Goal: Task Accomplishment & Management: Complete application form

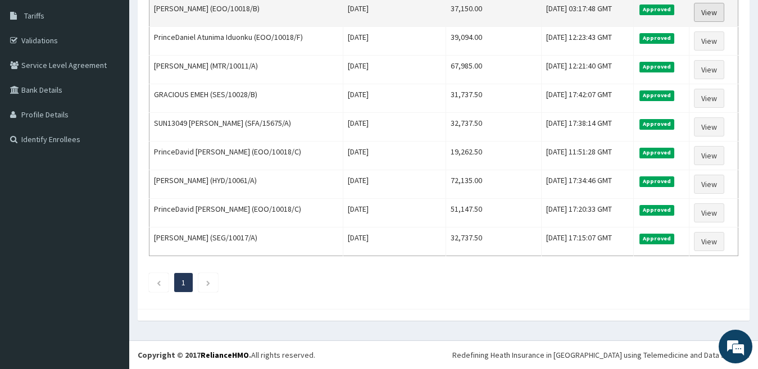
click at [709, 12] on link "View" at bounding box center [709, 12] width 30 height 19
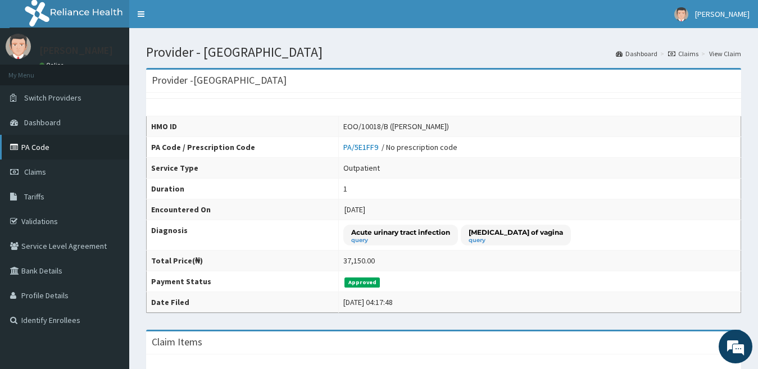
click at [60, 148] on link "PA Code" at bounding box center [64, 147] width 129 height 25
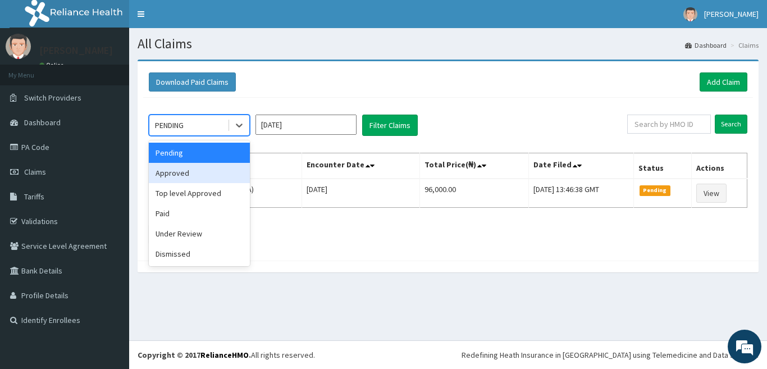
click at [226, 171] on div "Approved" at bounding box center [199, 173] width 101 height 20
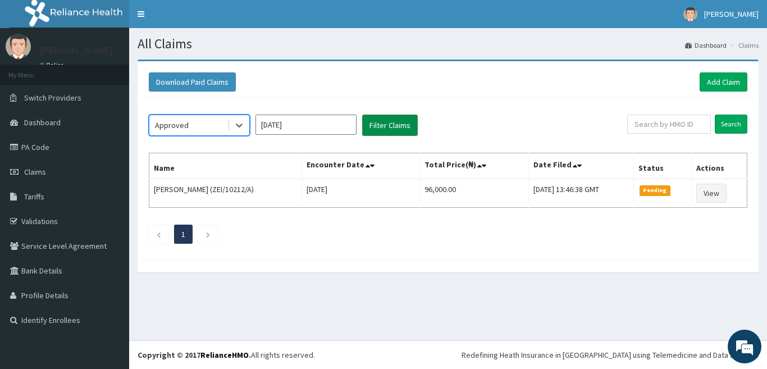
click at [385, 131] on button "Filter Claims" at bounding box center [390, 125] width 56 height 21
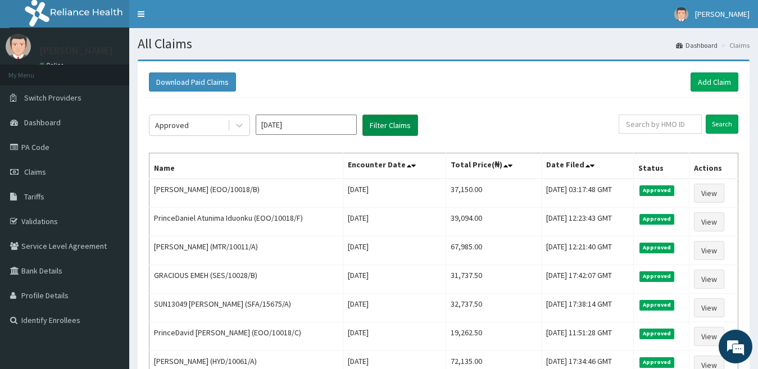
click at [399, 125] on button "Filter Claims" at bounding box center [390, 125] width 56 height 21
click at [711, 79] on link "Add Claim" at bounding box center [714, 81] width 48 height 19
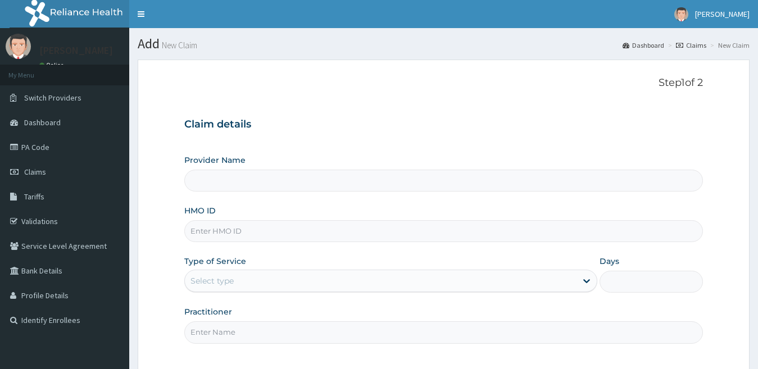
click at [239, 229] on input "HMO ID" at bounding box center [443, 231] width 519 height 22
type input "RLD/1"
type input "[GEOGRAPHIC_DATA]"
type input "RLD/10012/E"
click at [243, 286] on div "Select type" at bounding box center [381, 281] width 392 height 18
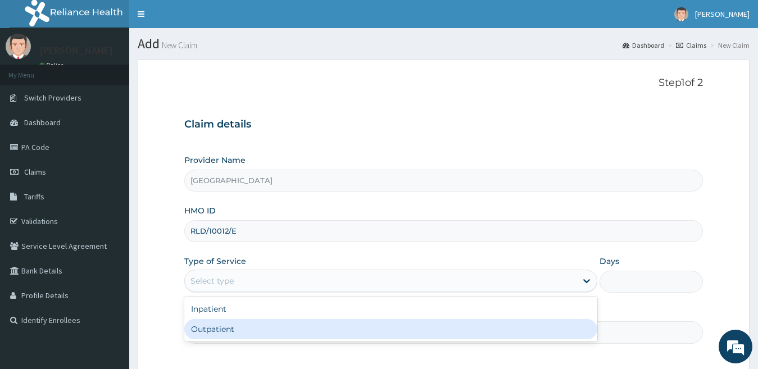
click at [237, 332] on div "Outpatient" at bounding box center [390, 329] width 413 height 20
type input "1"
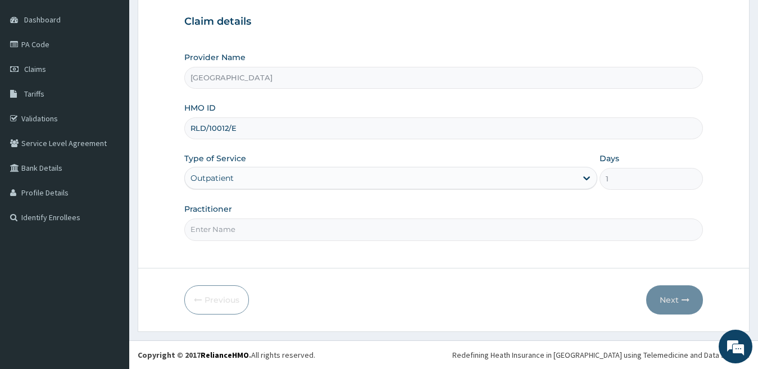
click at [231, 227] on input "Practitioner" at bounding box center [443, 229] width 519 height 22
type input "Dr UKu"
click at [682, 301] on icon "button" at bounding box center [685, 300] width 8 height 8
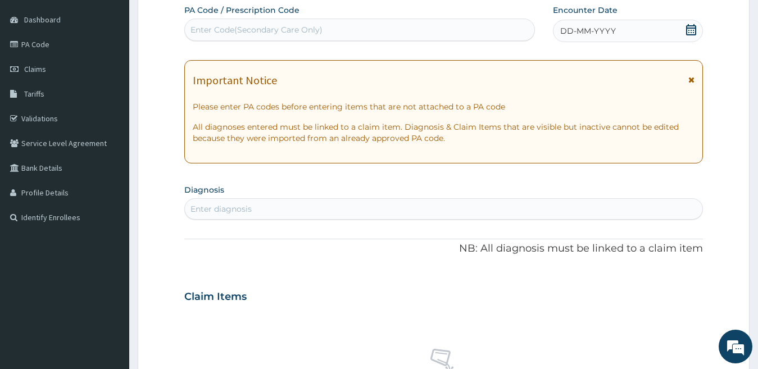
click at [572, 31] on span "DD-MM-YYYY" at bounding box center [588, 30] width 56 height 11
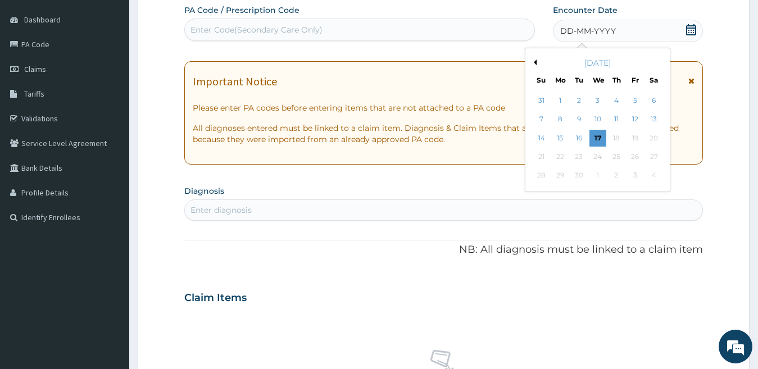
click at [640, 121] on div "12" at bounding box center [634, 119] width 17 height 17
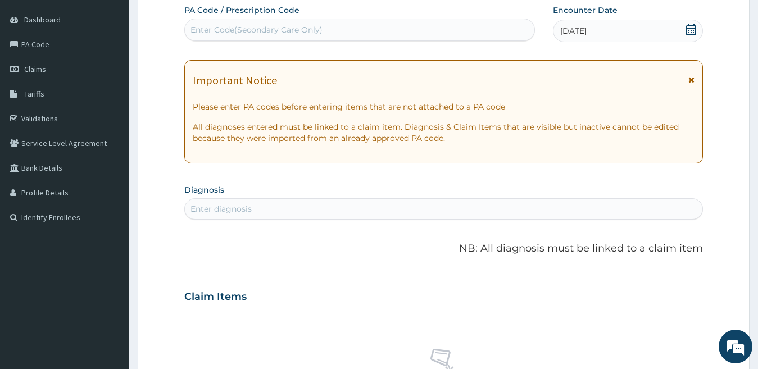
click at [253, 204] on div "Enter diagnosis" at bounding box center [444, 209] width 518 height 18
type input "malaria"
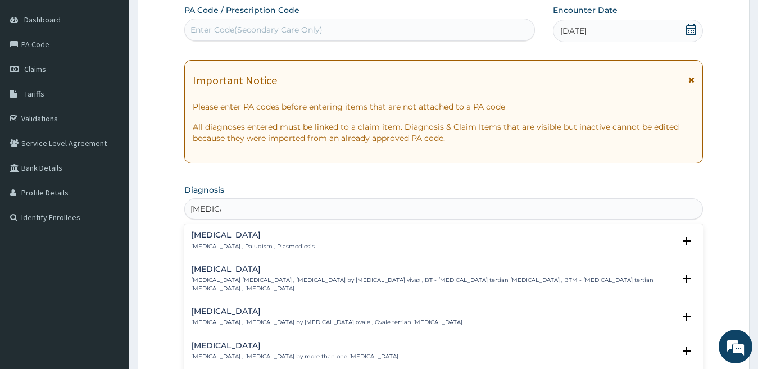
click at [206, 236] on h4 "Malaria" at bounding box center [253, 235] width 124 height 8
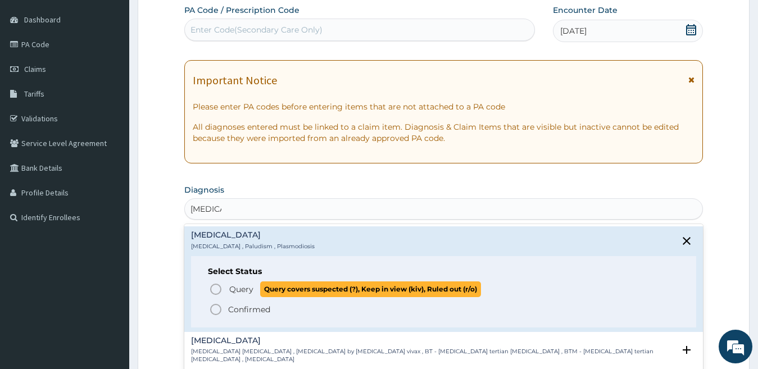
click at [215, 285] on circle "status option query" at bounding box center [216, 289] width 10 height 10
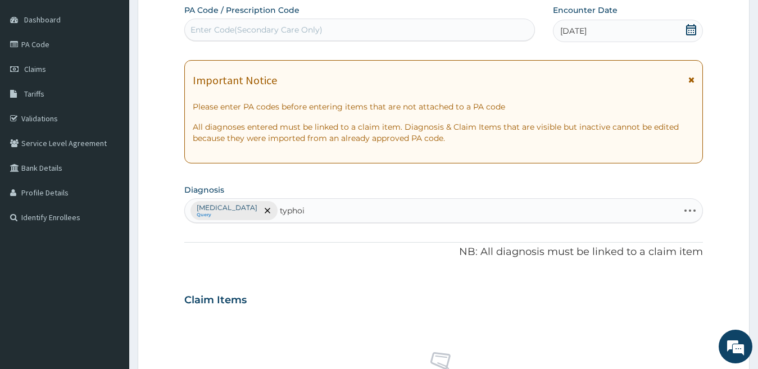
type input "typhoid"
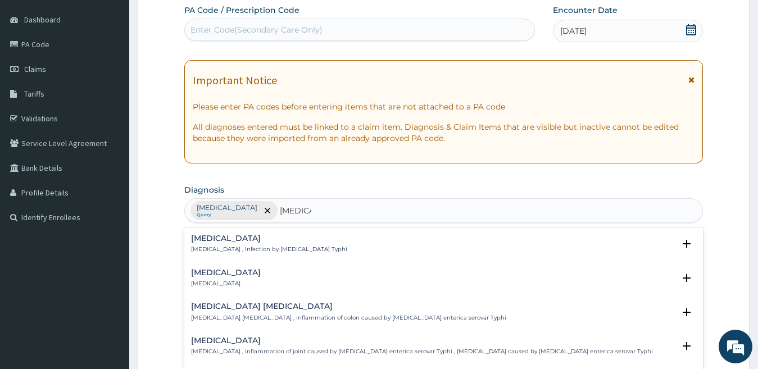
click at [196, 280] on p "Typhoid carrier" at bounding box center [226, 284] width 70 height 8
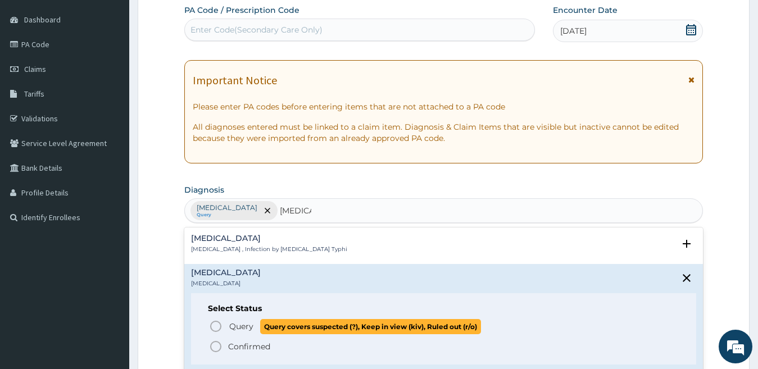
click at [213, 328] on icon "status option query" at bounding box center [215, 326] width 13 height 13
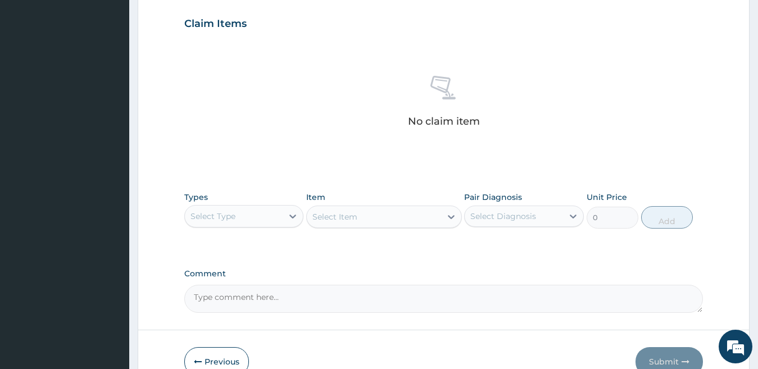
scroll to position [379, 0]
click at [235, 214] on div "Select Type" at bounding box center [212, 216] width 45 height 11
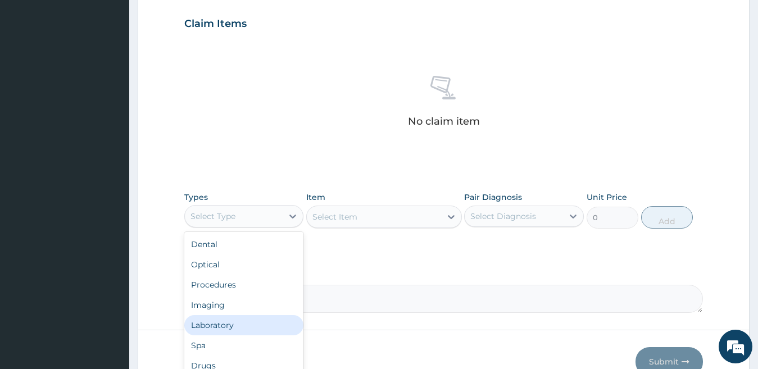
click at [239, 322] on div "Laboratory" at bounding box center [244, 325] width 120 height 20
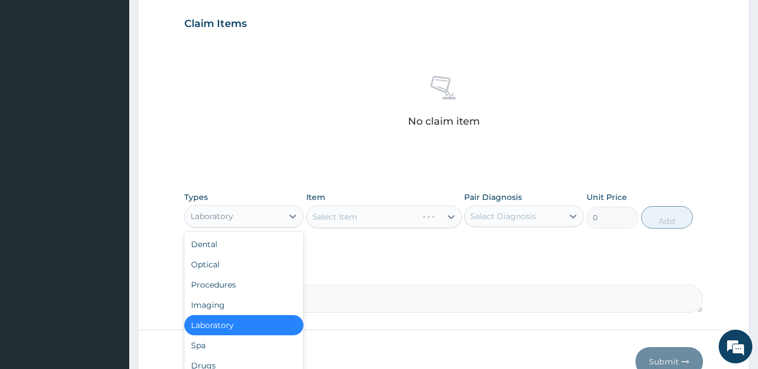
click at [264, 215] on div "Laboratory" at bounding box center [234, 216] width 98 height 18
click at [255, 285] on div "Procedures" at bounding box center [244, 285] width 120 height 20
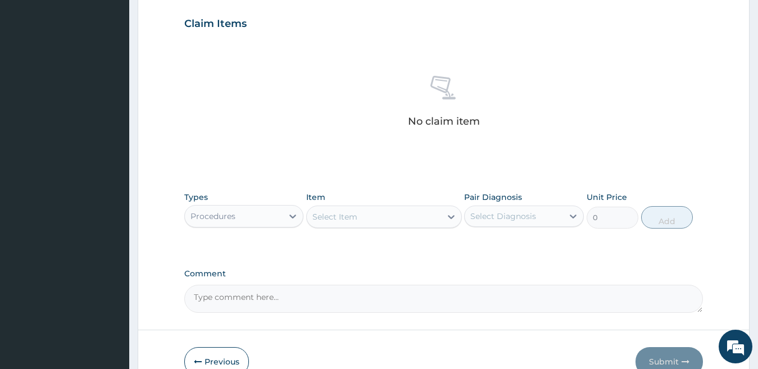
click at [381, 215] on div "Select Item" at bounding box center [374, 217] width 134 height 18
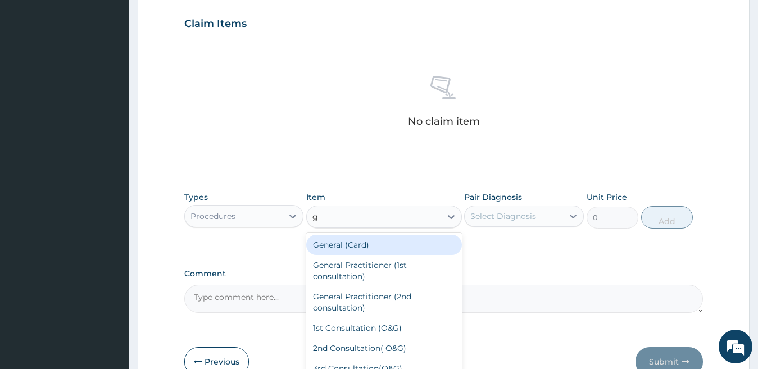
type input "gp"
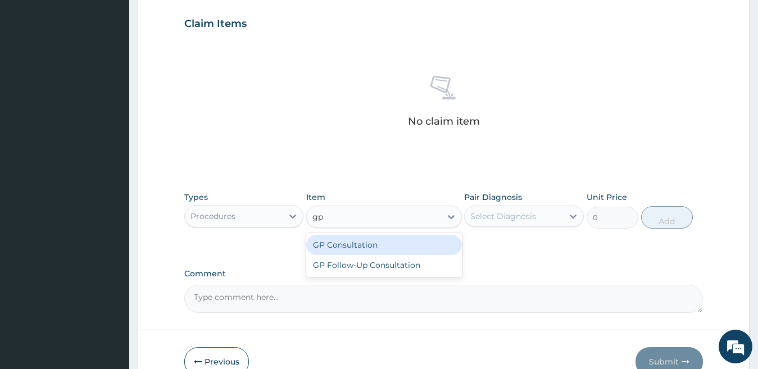
drag, startPoint x: 384, startPoint y: 237, endPoint x: 466, endPoint y: 229, distance: 81.8
click at [385, 238] on div "GP Consultation" at bounding box center [384, 245] width 156 height 20
type input "2000"
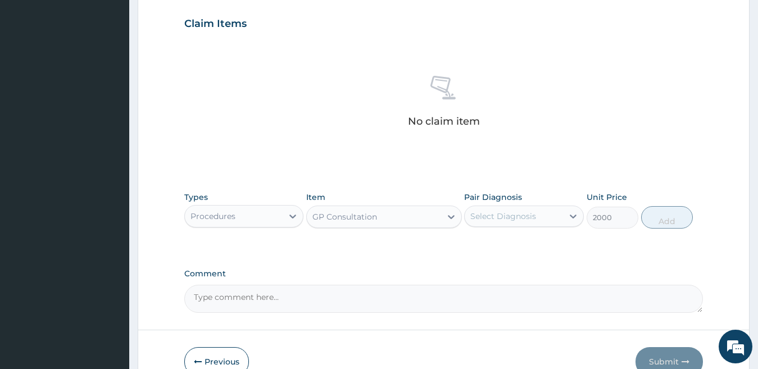
click at [525, 208] on div "Select Diagnosis" at bounding box center [514, 216] width 98 height 18
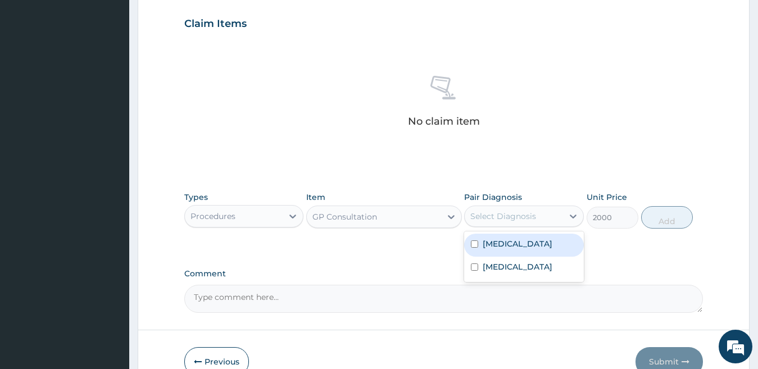
drag, startPoint x: 515, startPoint y: 240, endPoint x: 515, endPoint y: 249, distance: 9.5
click at [515, 243] on div "Malaria" at bounding box center [524, 245] width 120 height 23
checkbox input "true"
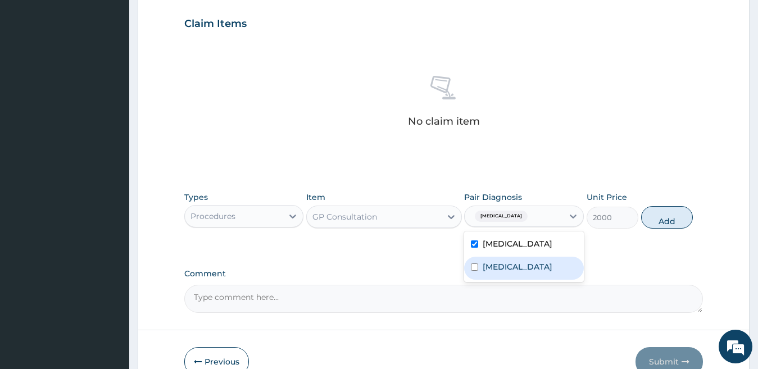
drag, startPoint x: 510, startPoint y: 261, endPoint x: 559, endPoint y: 253, distance: 50.1
click at [511, 263] on label "Typhoid carrier" at bounding box center [517, 266] width 70 height 11
checkbox input "true"
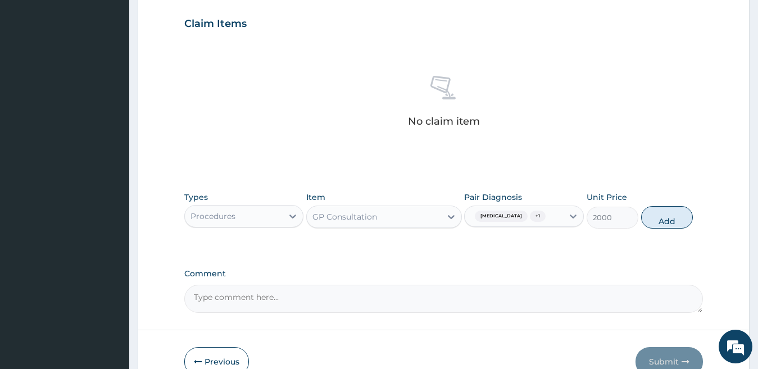
drag, startPoint x: 649, startPoint y: 217, endPoint x: 444, endPoint y: 236, distance: 205.9
click at [645, 217] on button "Add" at bounding box center [667, 217] width 52 height 22
type input "0"
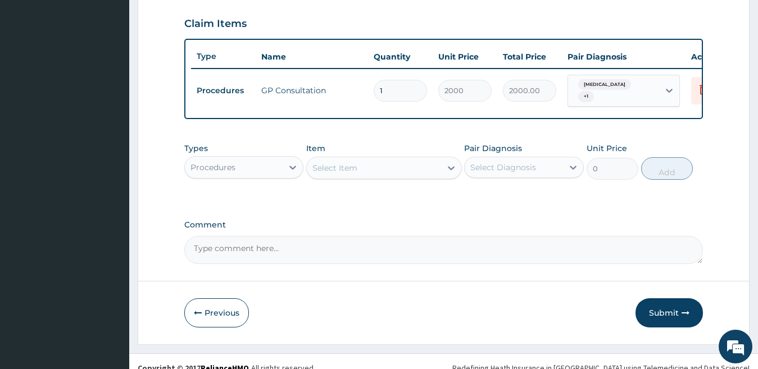
click at [238, 170] on div "Procedures" at bounding box center [234, 167] width 98 height 18
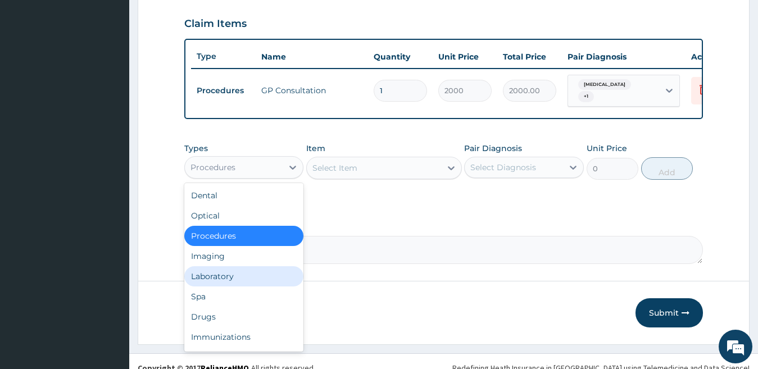
drag, startPoint x: 236, startPoint y: 281, endPoint x: 213, endPoint y: 238, distance: 48.7
click at [235, 275] on div "Laboratory" at bounding box center [244, 276] width 120 height 20
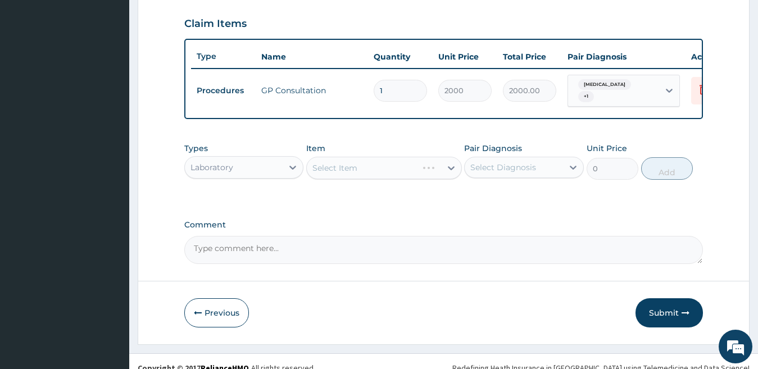
click at [334, 170] on div "Select Item" at bounding box center [384, 168] width 156 height 22
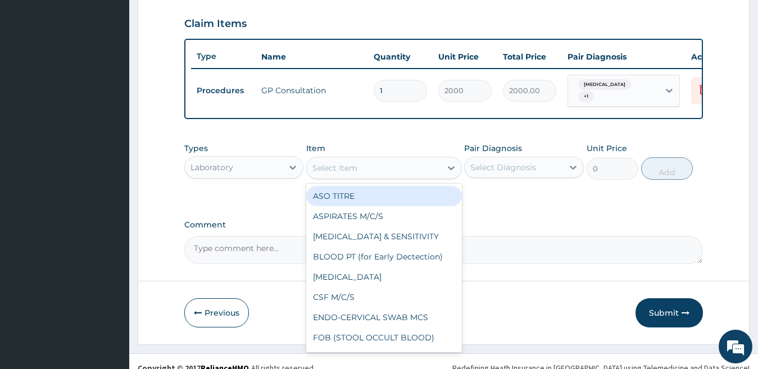
click at [334, 170] on div "Select Item" at bounding box center [334, 167] width 45 height 11
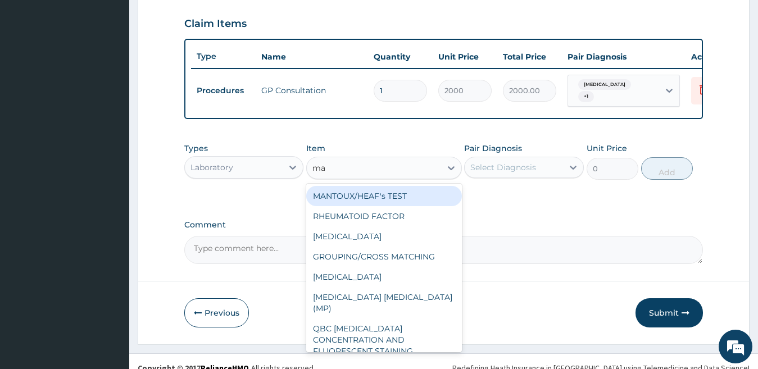
type input "mal"
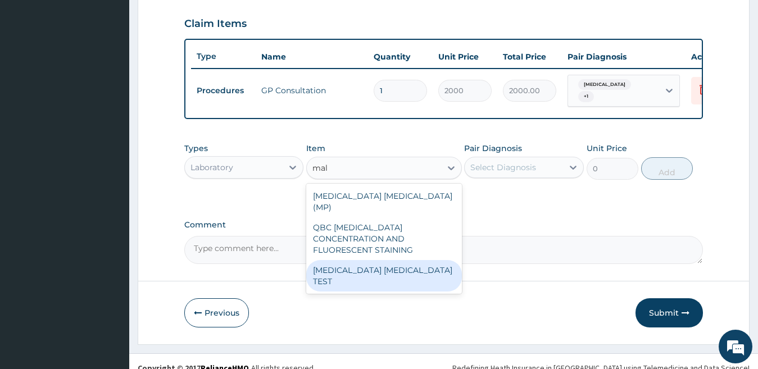
drag, startPoint x: 358, startPoint y: 254, endPoint x: 460, endPoint y: 202, distance: 114.6
click at [362, 260] on div "MALARIA PARASITE TEST" at bounding box center [384, 275] width 156 height 31
type input "1500"
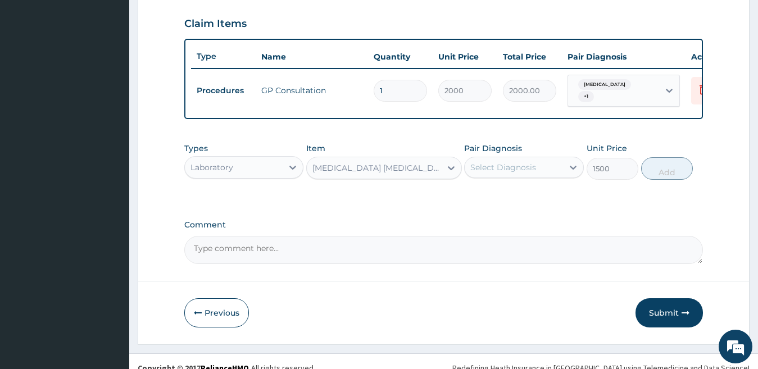
click at [489, 173] on div "Select Diagnosis" at bounding box center [503, 167] width 66 height 11
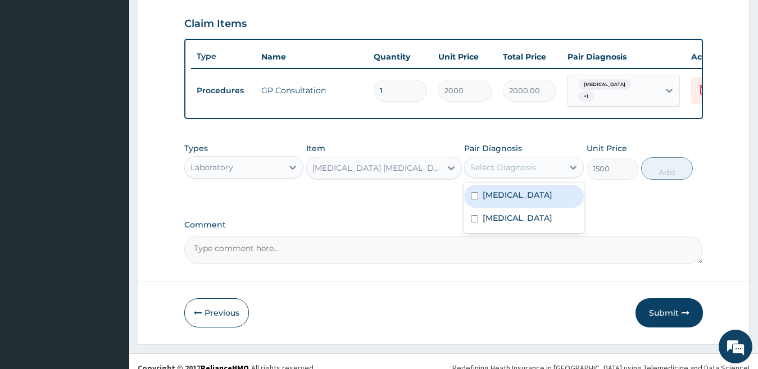
click at [492, 207] on div "Malaria" at bounding box center [524, 196] width 120 height 23
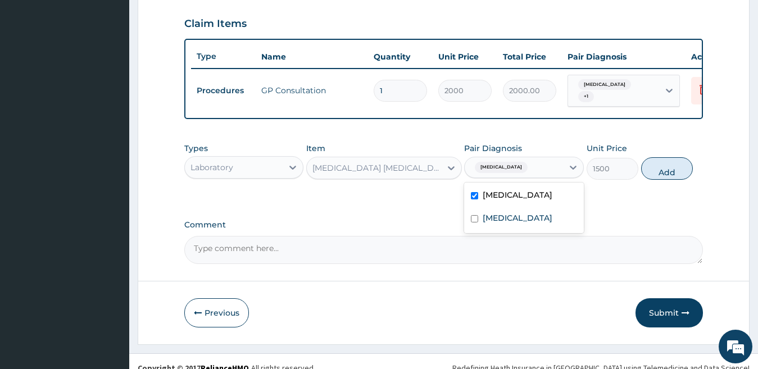
checkbox input "true"
click at [668, 172] on button "Add" at bounding box center [667, 168] width 52 height 22
type input "0"
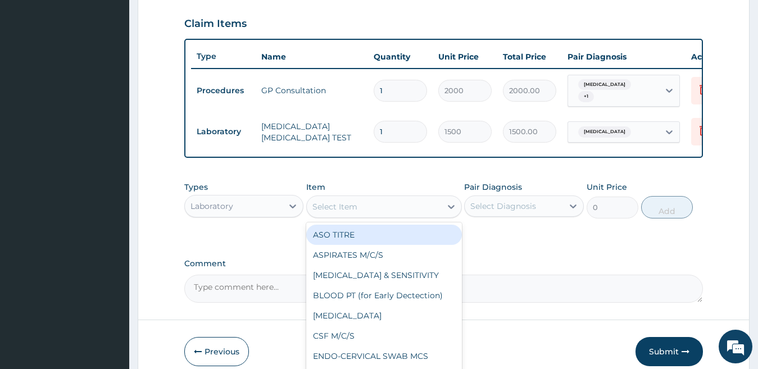
click at [367, 207] on div "Select Item" at bounding box center [374, 207] width 134 height 18
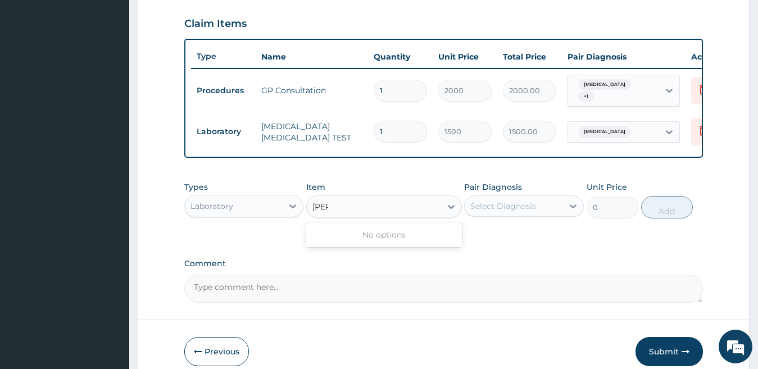
type input "ful"
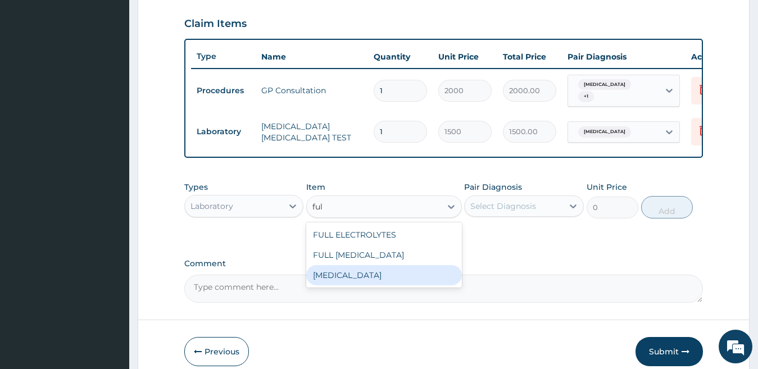
drag, startPoint x: 359, startPoint y: 276, endPoint x: 458, endPoint y: 235, distance: 107.8
click at [365, 276] on div "Full blood count" at bounding box center [384, 275] width 156 height 20
type input "3000"
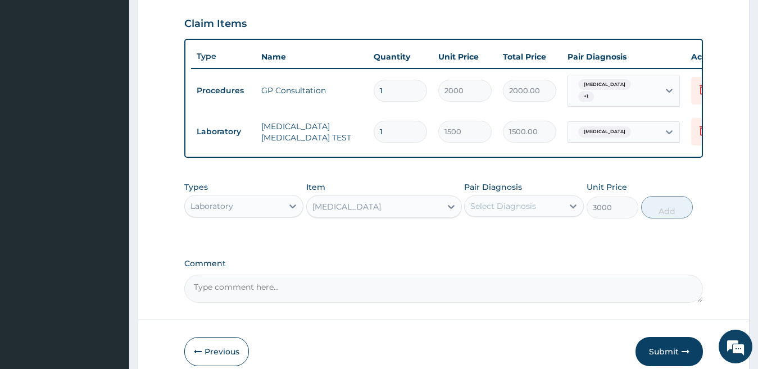
click at [493, 212] on div "Select Diagnosis" at bounding box center [503, 206] width 66 height 11
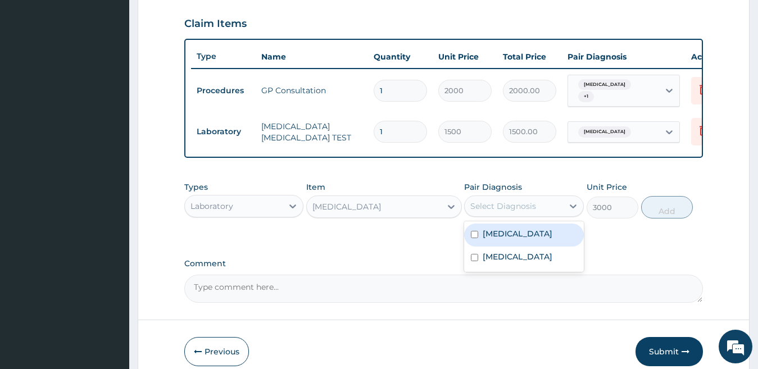
click at [490, 245] on div "Malaria" at bounding box center [524, 235] width 120 height 23
checkbox input "true"
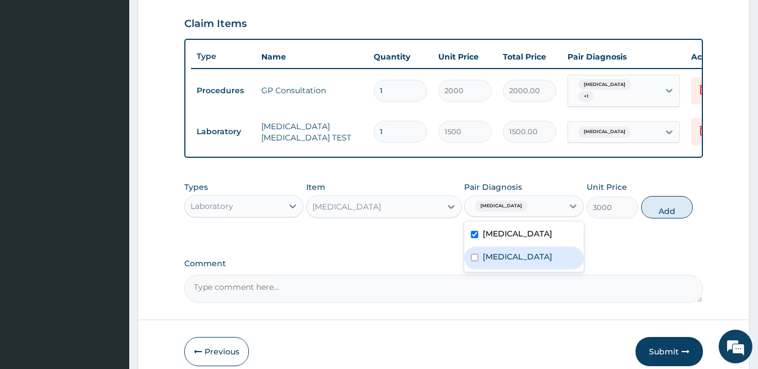
click at [492, 258] on label "Typhoid carrier" at bounding box center [517, 256] width 70 height 11
checkbox input "true"
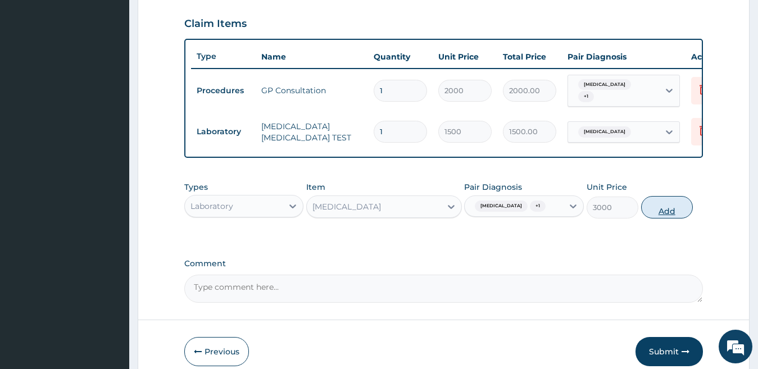
click at [667, 211] on button "Add" at bounding box center [667, 207] width 52 height 22
type input "0"
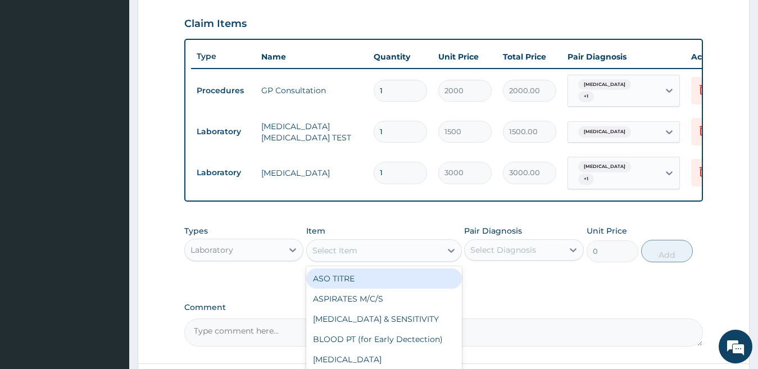
click at [325, 249] on div "Select Item" at bounding box center [334, 250] width 45 height 11
type input "stool"
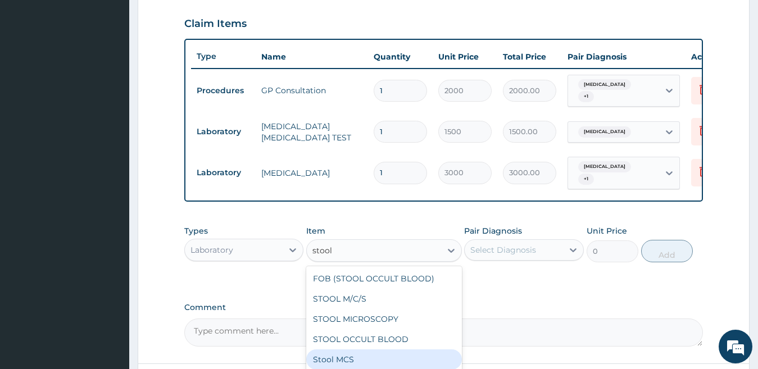
click at [360, 365] on div "Stool MCS" at bounding box center [384, 359] width 156 height 20
type input "4500"
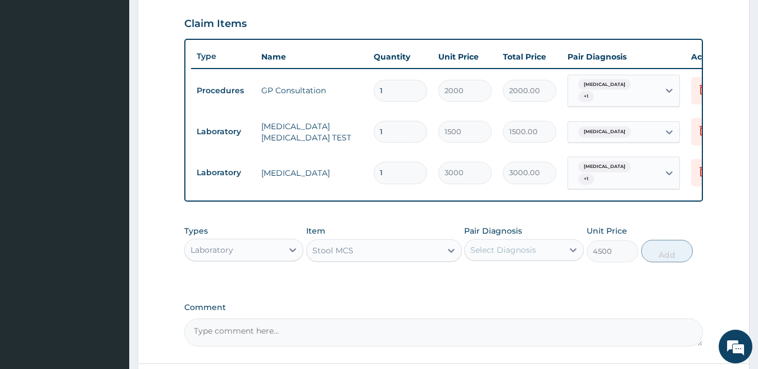
click at [534, 248] on div "Select Diagnosis" at bounding box center [503, 249] width 66 height 11
click at [516, 280] on div "Malaria" at bounding box center [524, 278] width 120 height 23
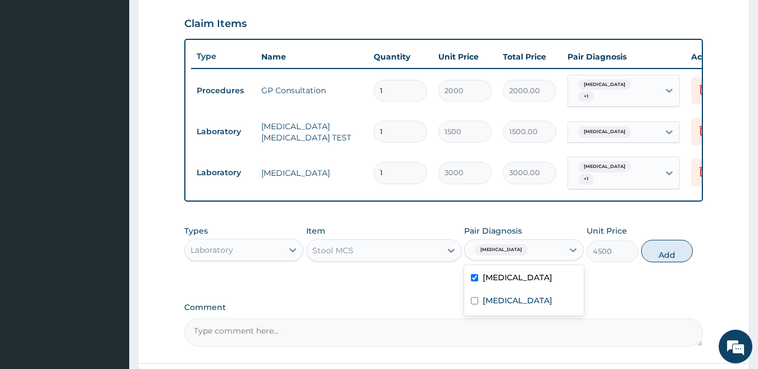
click at [500, 265] on div "Malaria Typhoid carrier" at bounding box center [524, 290] width 120 height 51
click at [500, 273] on label "Malaria" at bounding box center [517, 277] width 70 height 11
checkbox input "false"
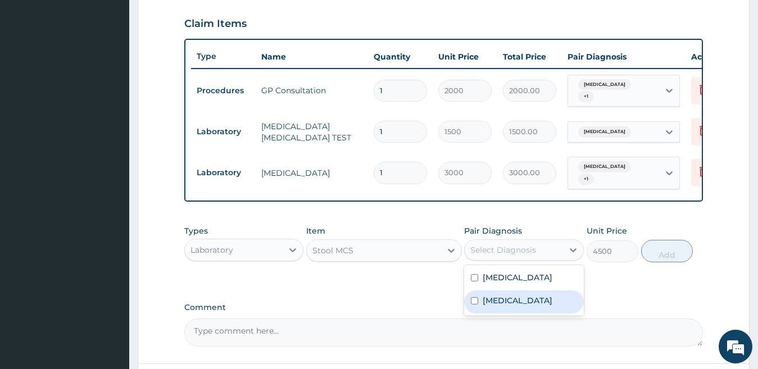
click at [496, 295] on label "Typhoid carrier" at bounding box center [517, 300] width 70 height 11
checkbox input "true"
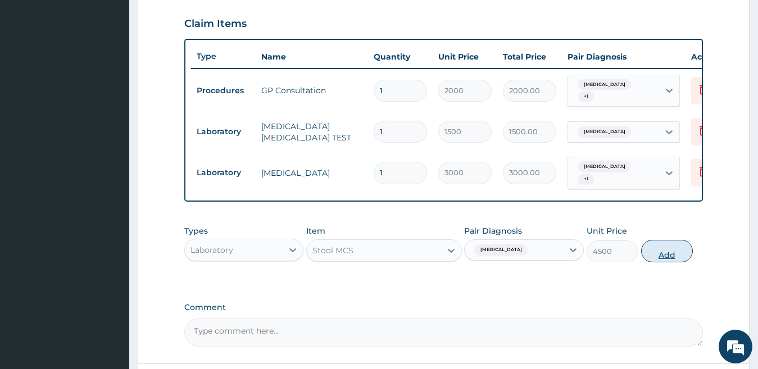
click at [667, 244] on button "Add" at bounding box center [667, 251] width 52 height 22
type input "0"
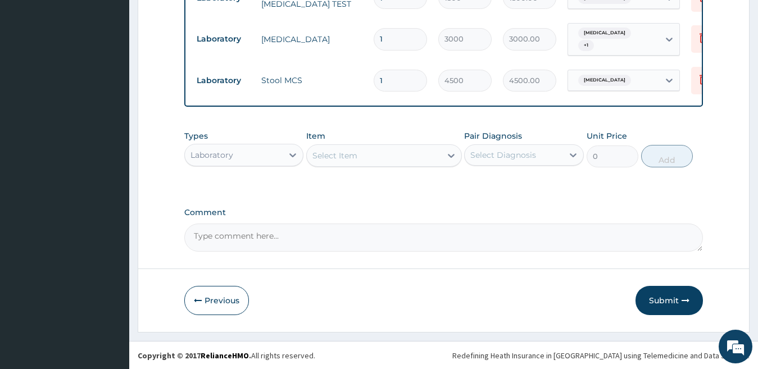
scroll to position [513, 0]
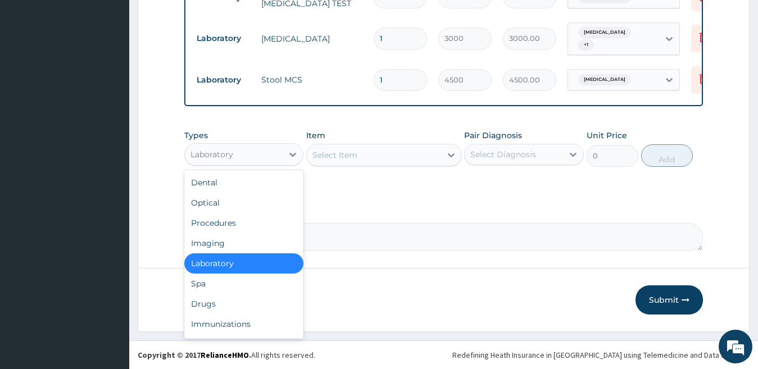
click at [257, 153] on div "Laboratory" at bounding box center [234, 154] width 98 height 18
click at [237, 302] on div "Drugs" at bounding box center [244, 304] width 120 height 20
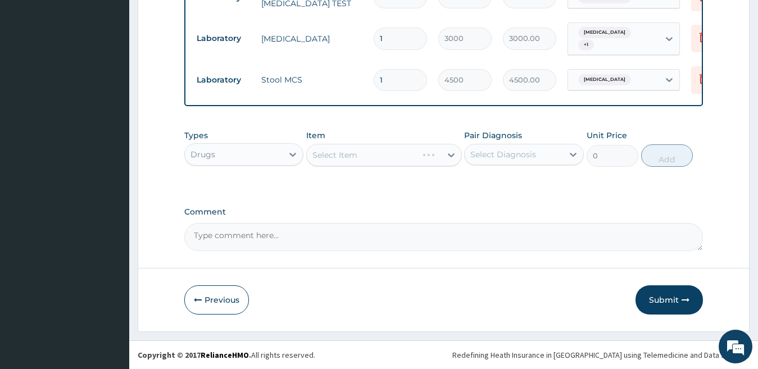
click at [345, 155] on div "Select Item" at bounding box center [384, 155] width 156 height 22
click at [324, 148] on div "Select Item" at bounding box center [374, 155] width 134 height 18
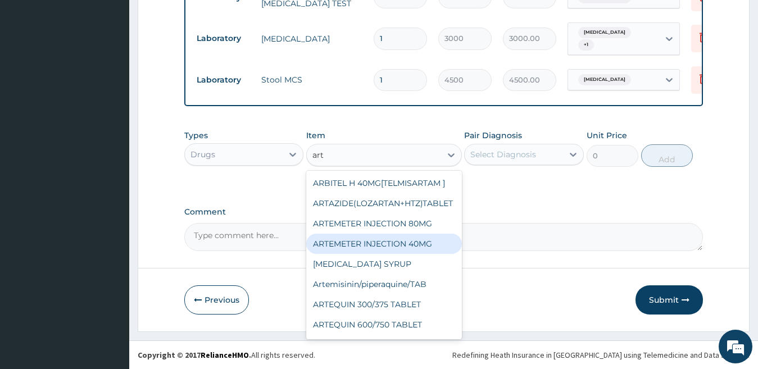
type input "arte"
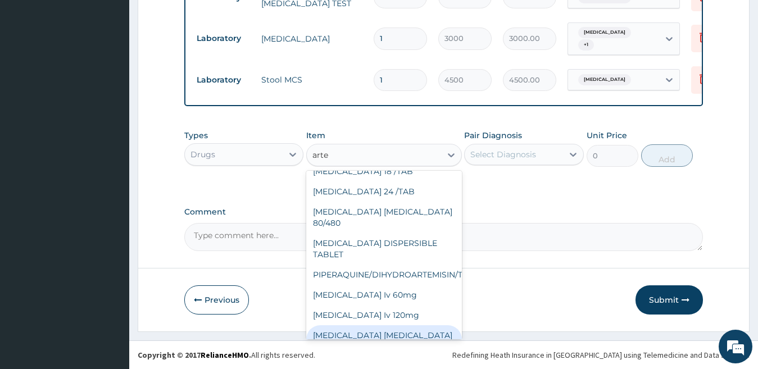
scroll to position [304, 0]
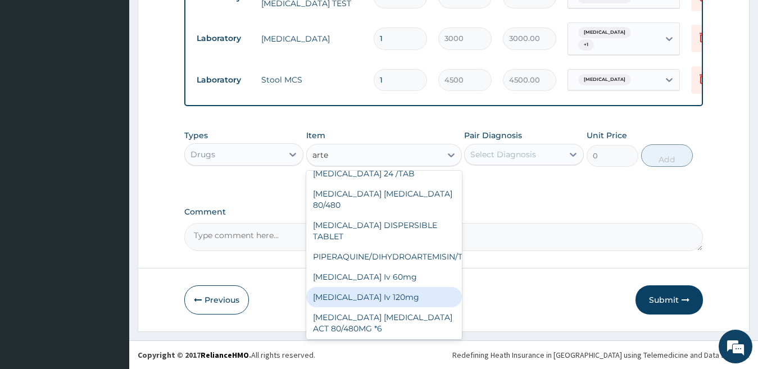
click at [378, 287] on div "Artesunate Iv 120mg" at bounding box center [384, 297] width 156 height 20
type input "1800"
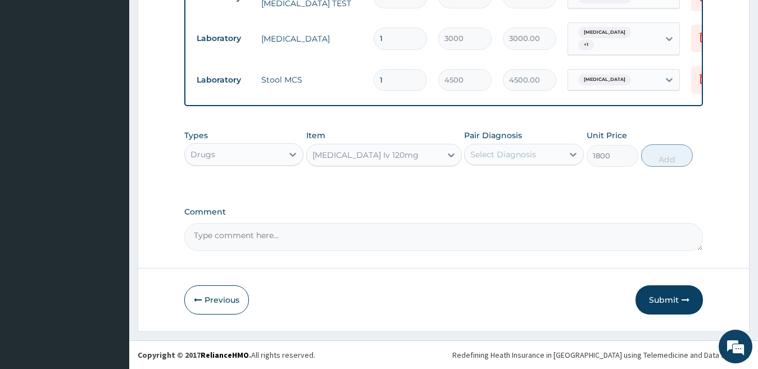
click at [508, 147] on div "Select Diagnosis" at bounding box center [514, 154] width 98 height 18
click at [511, 181] on label "Malaria" at bounding box center [517, 181] width 70 height 11
checkbox input "true"
click at [652, 156] on button "Add" at bounding box center [667, 155] width 52 height 22
type input "0"
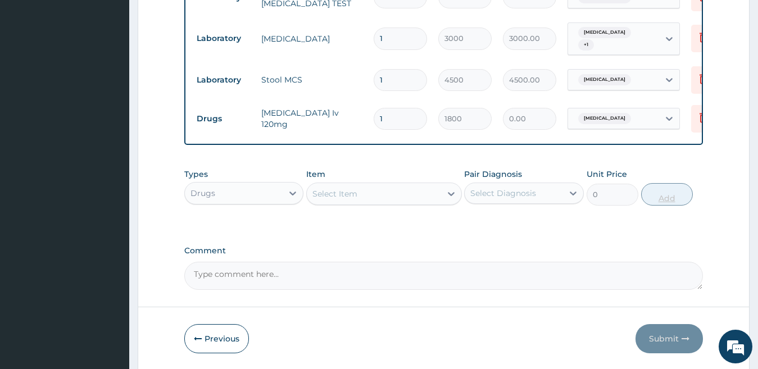
type input "0.00"
type input "3"
type input "5400.00"
type input "3"
click at [391, 194] on div "Select Item" at bounding box center [374, 194] width 134 height 18
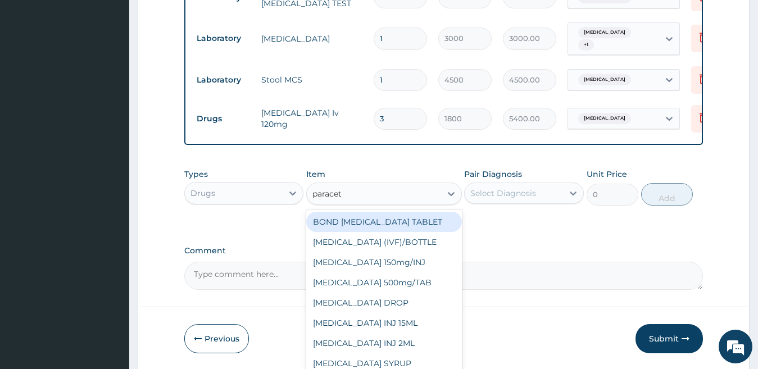
type input "paraceta"
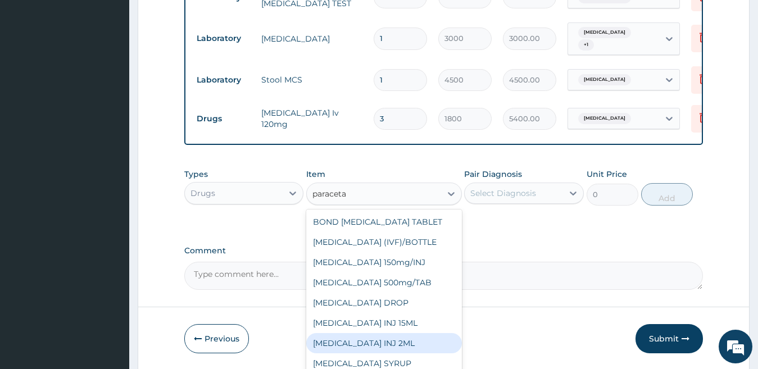
click at [417, 343] on div "PARACETAMOL INJ 2ML" at bounding box center [384, 343] width 156 height 20
type input "210"
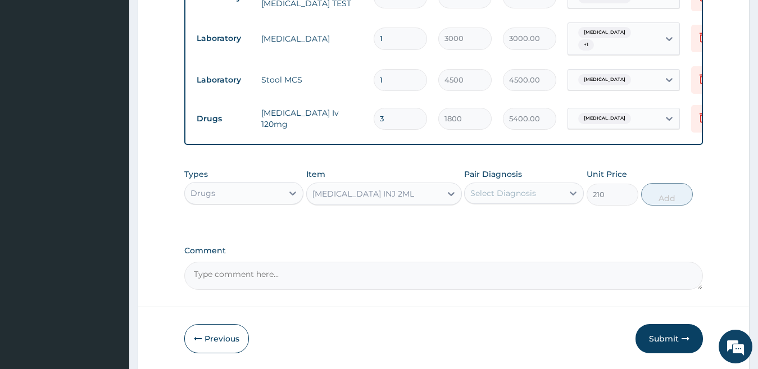
click at [526, 195] on div "Select Diagnosis" at bounding box center [503, 193] width 66 height 11
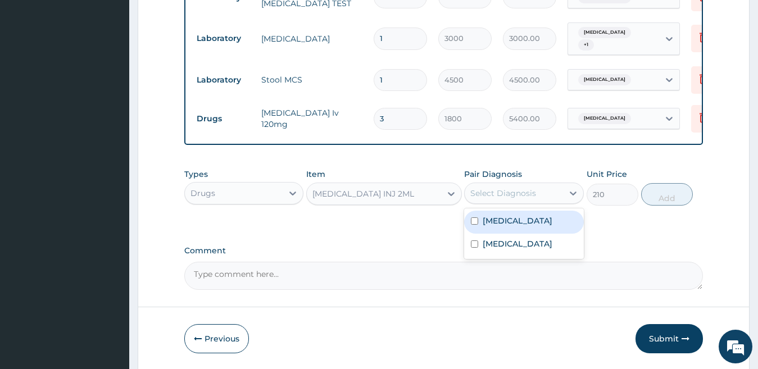
click at [525, 224] on div "Malaria" at bounding box center [524, 222] width 120 height 23
checkbox input "true"
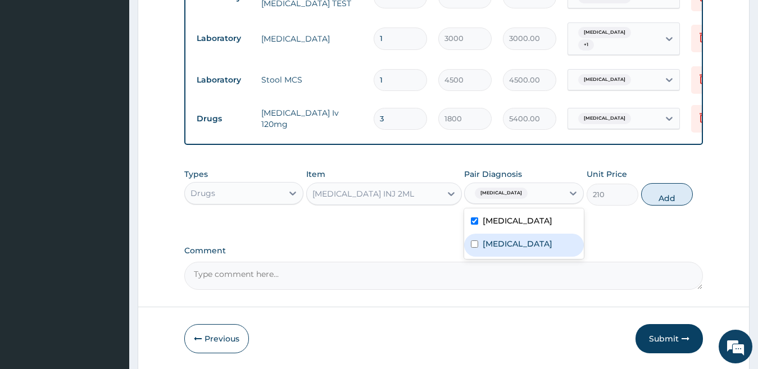
drag, startPoint x: 543, startPoint y: 248, endPoint x: 612, endPoint y: 229, distance: 71.3
click at [547, 245] on div "Typhoid carrier" at bounding box center [524, 245] width 120 height 23
checkbox input "true"
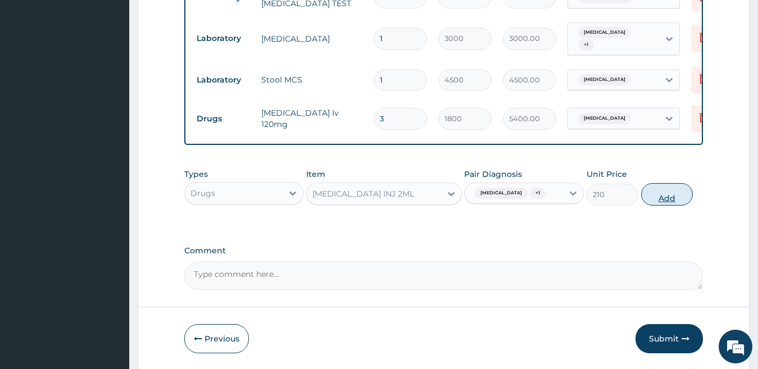
click at [662, 202] on button "Add" at bounding box center [667, 194] width 52 height 22
type input "0"
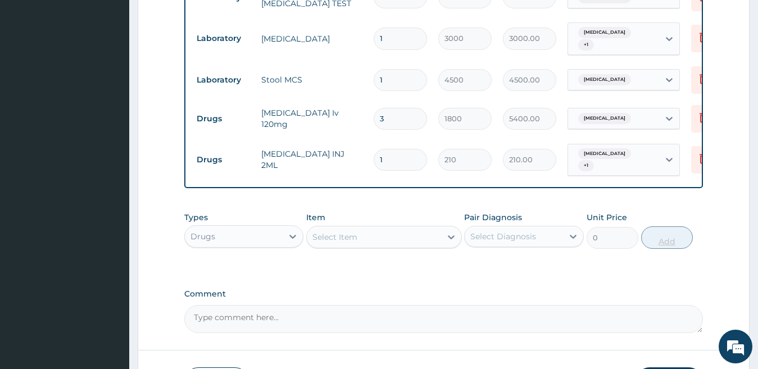
type input "0.00"
type input "4"
type input "840.00"
type input "4"
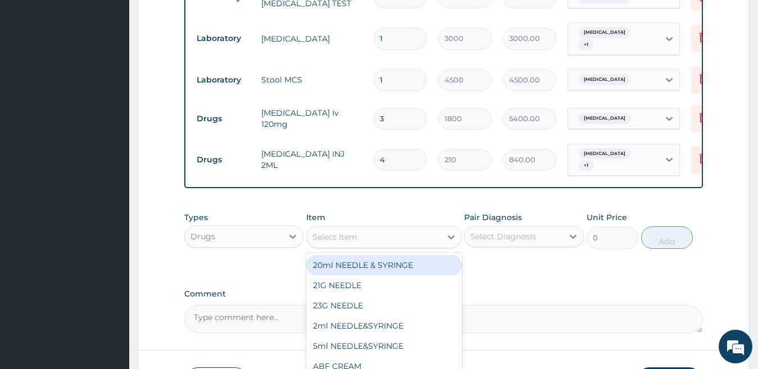
click at [359, 228] on div "Select Item" at bounding box center [374, 237] width 134 height 18
type input "ceftr"
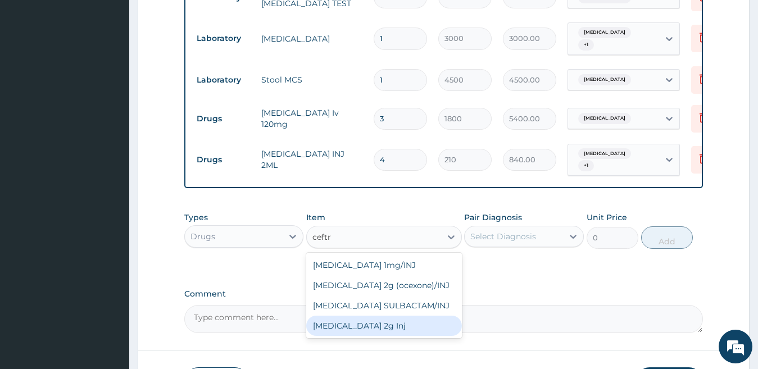
drag, startPoint x: 366, startPoint y: 323, endPoint x: 479, endPoint y: 250, distance: 134.9
click at [371, 323] on div "Ceftriaxone 2g Inj" at bounding box center [384, 326] width 156 height 20
type input "1500"
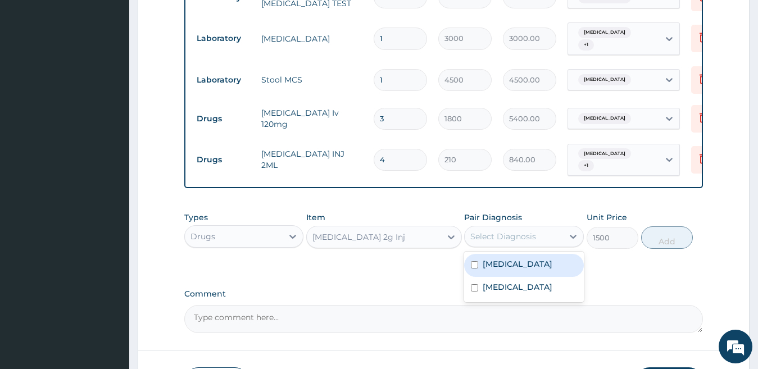
click at [500, 231] on div "Select Diagnosis" at bounding box center [503, 236] width 66 height 11
click at [501, 262] on label "Malaria" at bounding box center [517, 263] width 70 height 11
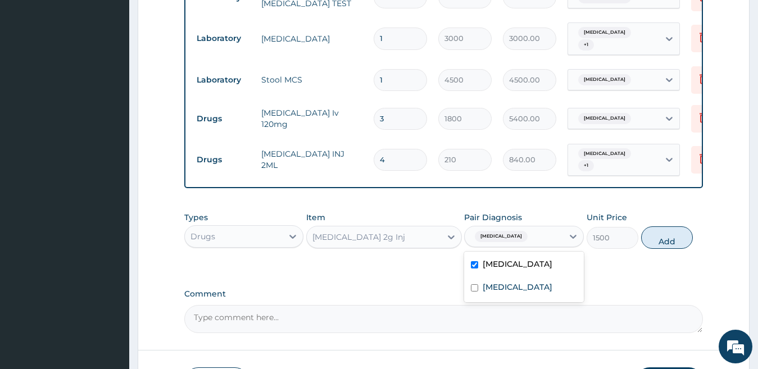
click at [498, 261] on label "Malaria" at bounding box center [517, 263] width 70 height 11
checkbox input "false"
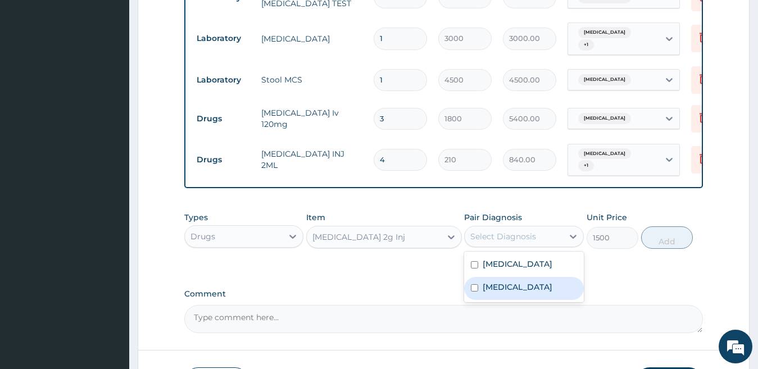
drag, startPoint x: 497, startPoint y: 280, endPoint x: 598, endPoint y: 260, distance: 103.7
click at [498, 281] on label "Typhoid carrier" at bounding box center [517, 286] width 70 height 11
checkbox input "true"
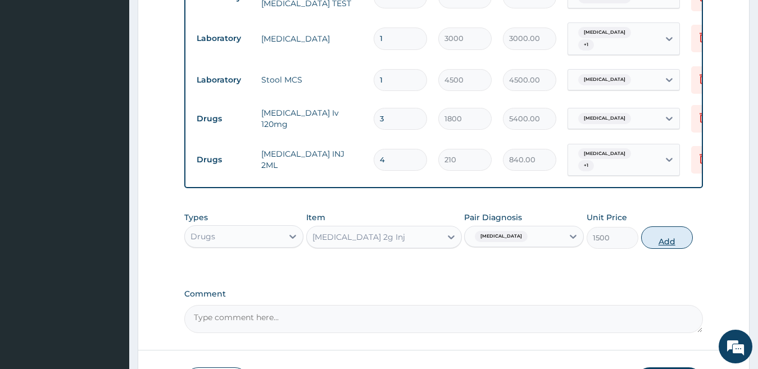
click at [680, 236] on button "Add" at bounding box center [667, 237] width 52 height 22
type input "0"
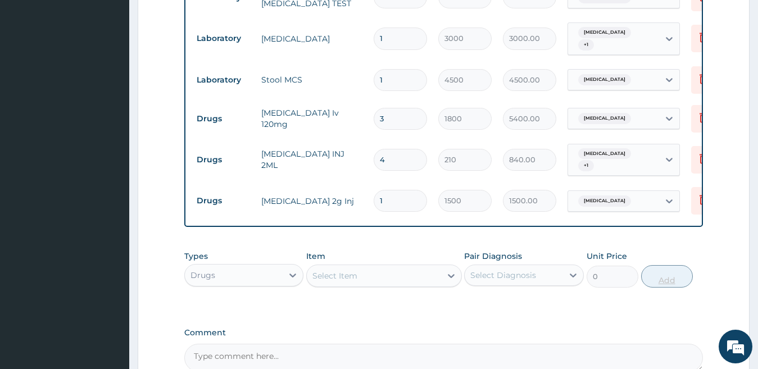
type input "0.00"
type input "2"
type input "3000.00"
type input "2"
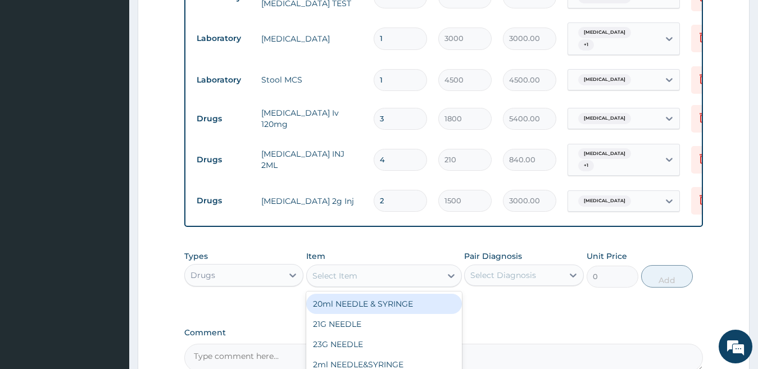
click at [367, 269] on div "Select Item" at bounding box center [374, 276] width 134 height 18
type input "coar"
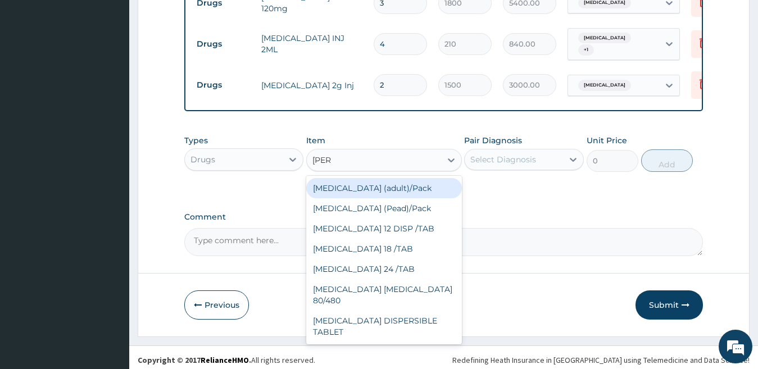
scroll to position [630, 0]
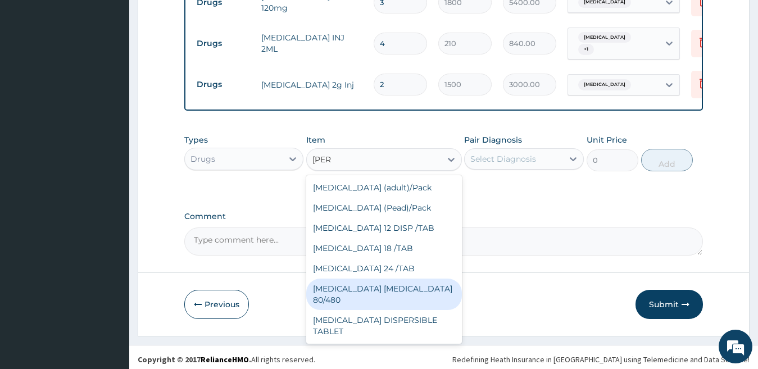
click at [420, 280] on div "COARTEM D TAB 80/480" at bounding box center [384, 294] width 156 height 31
type input "866.25"
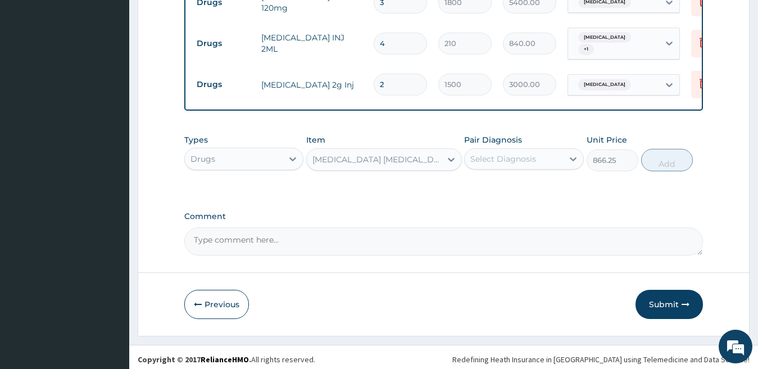
click at [501, 148] on div "Select Diagnosis" at bounding box center [524, 158] width 120 height 21
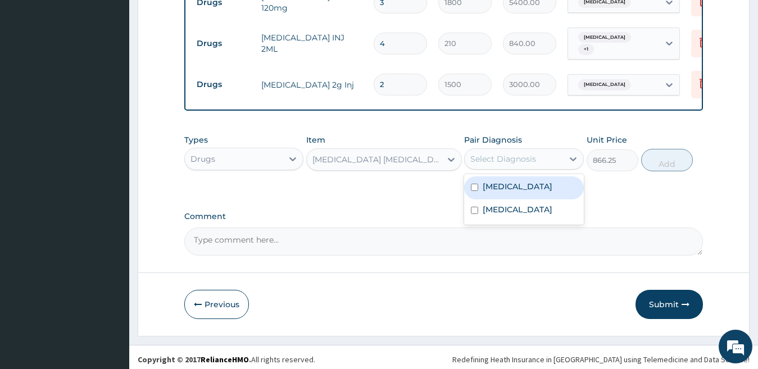
click at [500, 188] on div "Malaria" at bounding box center [524, 187] width 120 height 23
checkbox input "true"
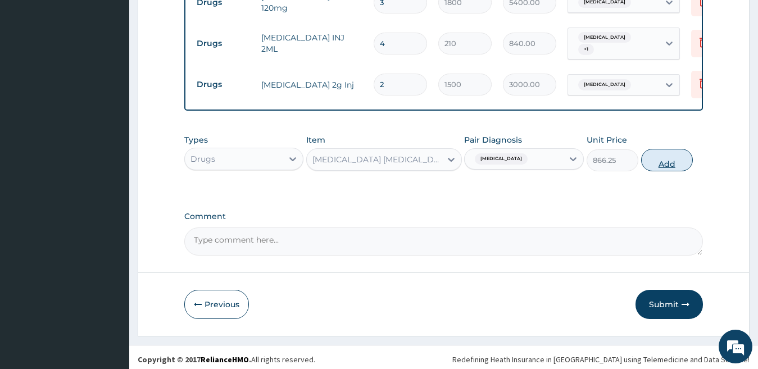
click at [673, 165] on button "Add" at bounding box center [667, 160] width 52 height 22
type input "0"
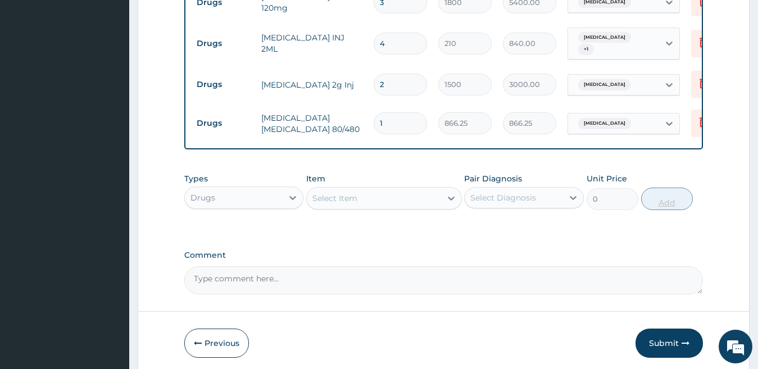
type input "0.00"
type input "6"
type input "5197.50"
type input "6"
click at [344, 193] on div "Select Item" at bounding box center [334, 198] width 45 height 11
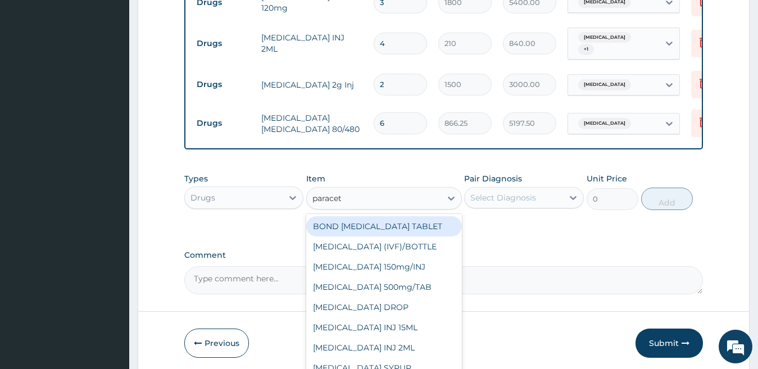
type input "paraceta"
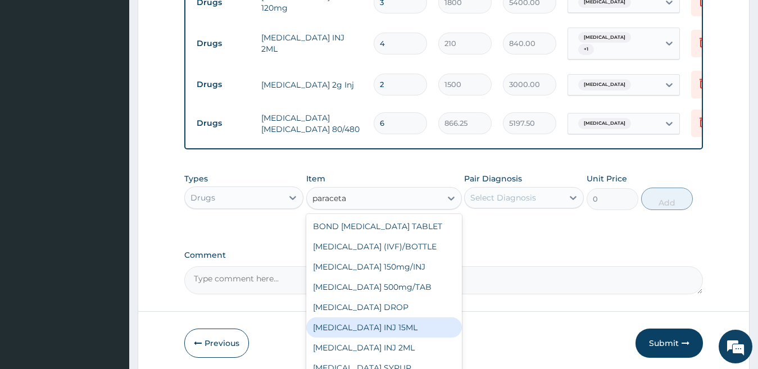
scroll to position [79, 0]
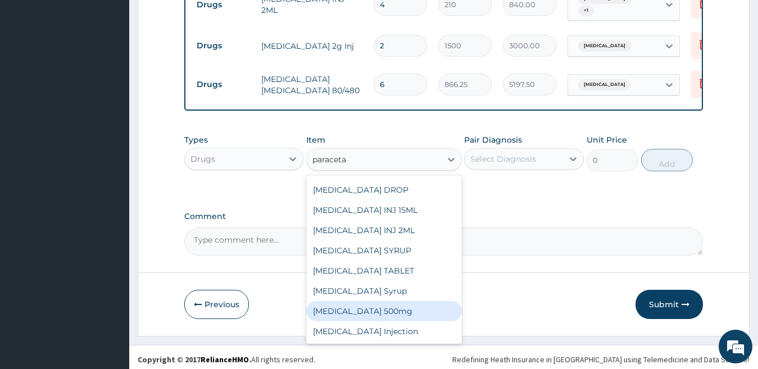
click at [412, 309] on div "Paracetamol 500mg" at bounding box center [384, 311] width 156 height 20
type input "15"
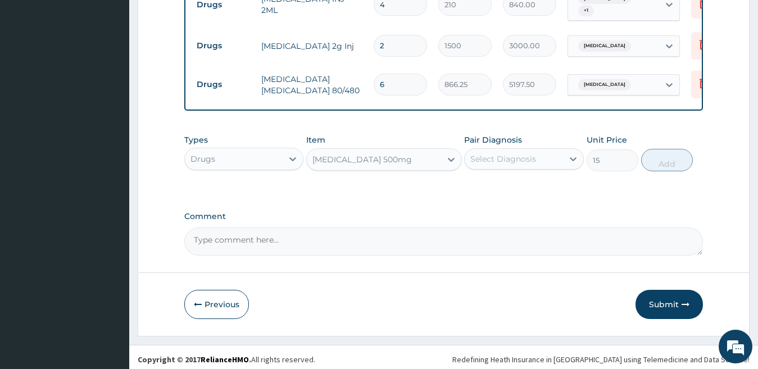
click at [505, 141] on div "Pair Diagnosis Select Diagnosis" at bounding box center [524, 152] width 120 height 37
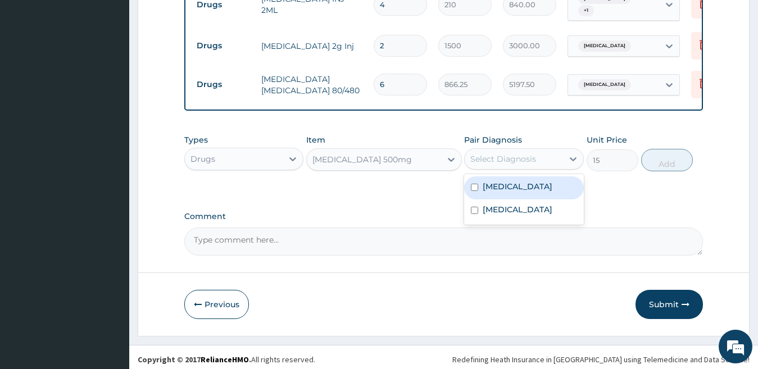
drag, startPoint x: 506, startPoint y: 149, endPoint x: 509, endPoint y: 176, distance: 27.7
click at [506, 153] on div "Select Diagnosis" at bounding box center [503, 158] width 66 height 11
click at [508, 181] on label "Malaria" at bounding box center [517, 186] width 70 height 11
checkbox input "true"
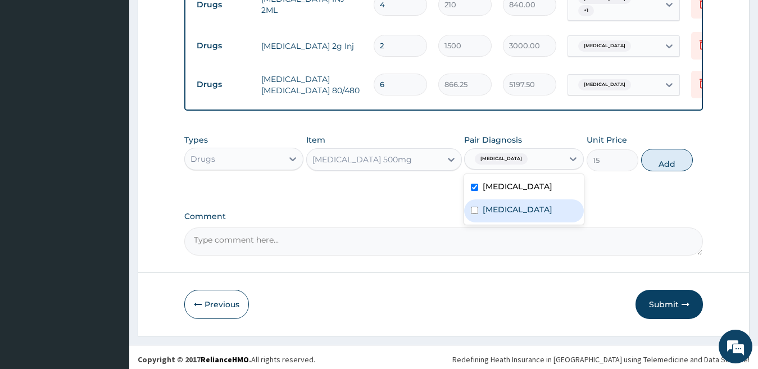
drag, startPoint x: 498, startPoint y: 199, endPoint x: 583, endPoint y: 189, distance: 86.0
click at [500, 204] on label "Typhoid carrier" at bounding box center [517, 209] width 70 height 11
checkbox input "true"
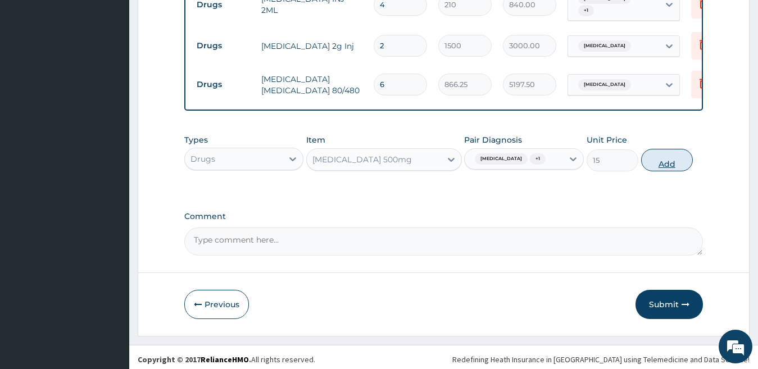
click at [657, 157] on button "Add" at bounding box center [667, 160] width 52 height 22
type input "0"
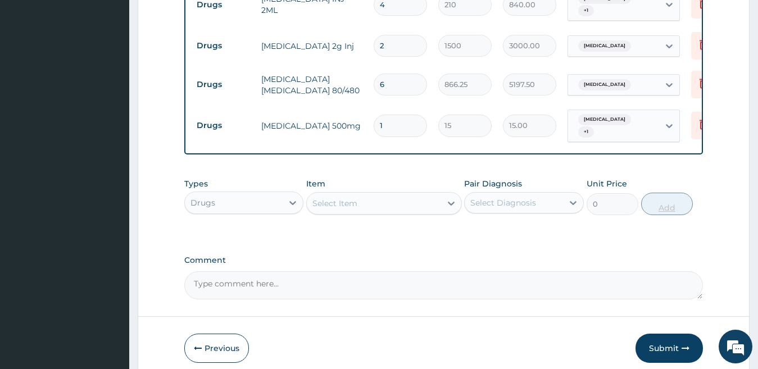
type input "0.00"
type input "2"
type input "30.00"
type input "20"
type input "300.00"
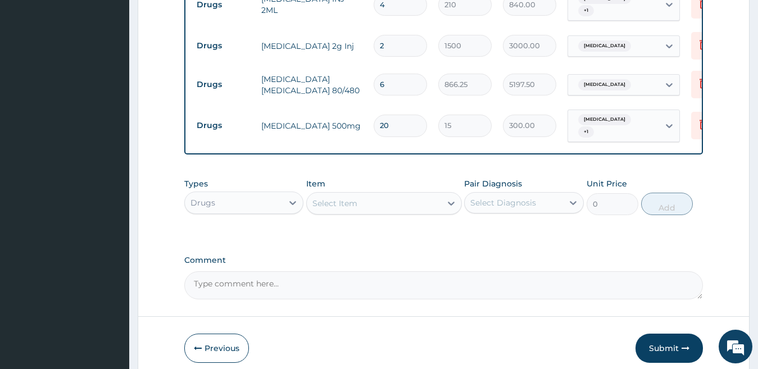
type input "20"
click at [359, 194] on div "Select Item" at bounding box center [374, 203] width 134 height 18
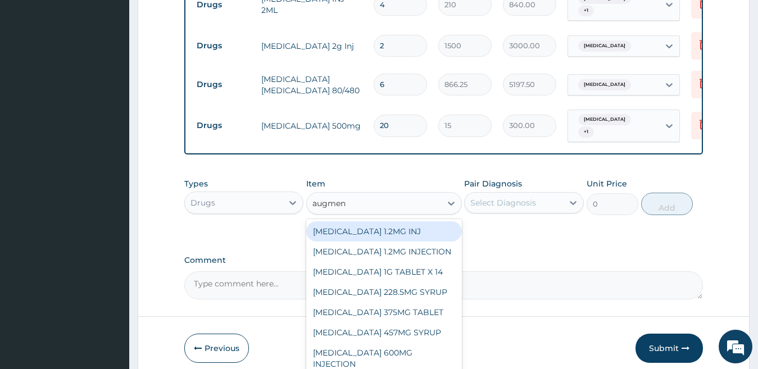
type input "augment"
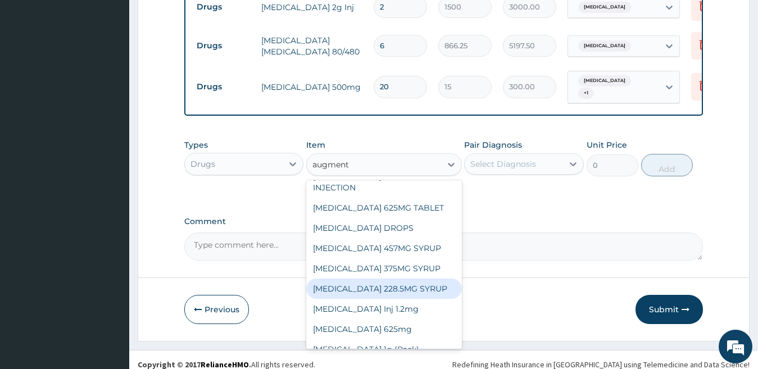
scroll to position [139, 0]
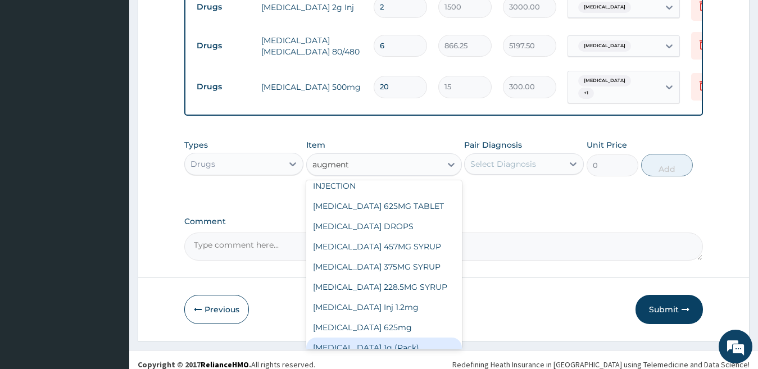
drag, startPoint x: 398, startPoint y: 321, endPoint x: 495, endPoint y: 245, distance: 123.3
click at [407, 338] on div "Augmentin 1g (Pack)" at bounding box center [384, 348] width 156 height 20
type input "6000"
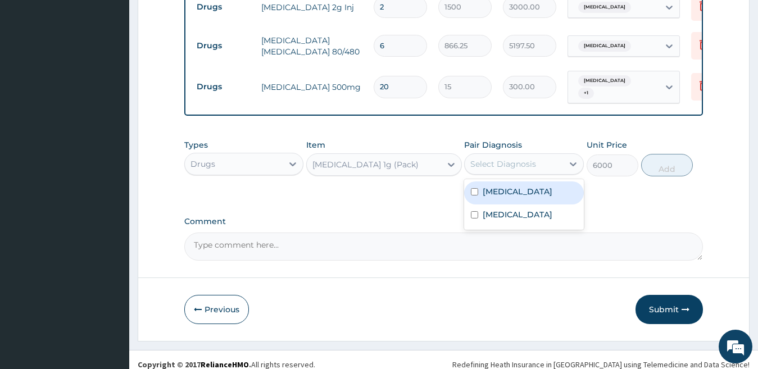
click at [508, 158] on div "Select Diagnosis" at bounding box center [503, 163] width 66 height 11
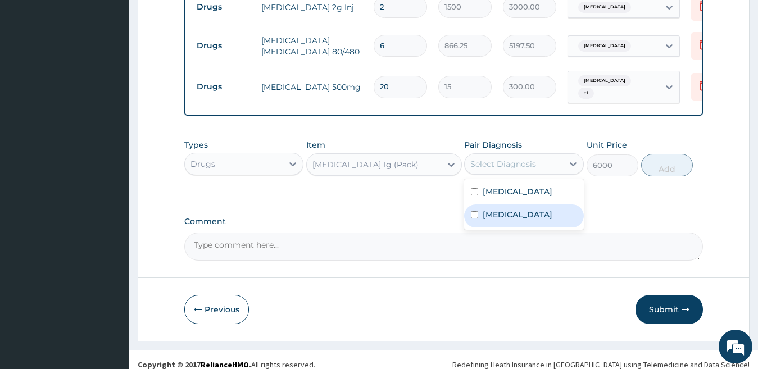
click at [514, 209] on label "Typhoid carrier" at bounding box center [517, 214] width 70 height 11
checkbox input "true"
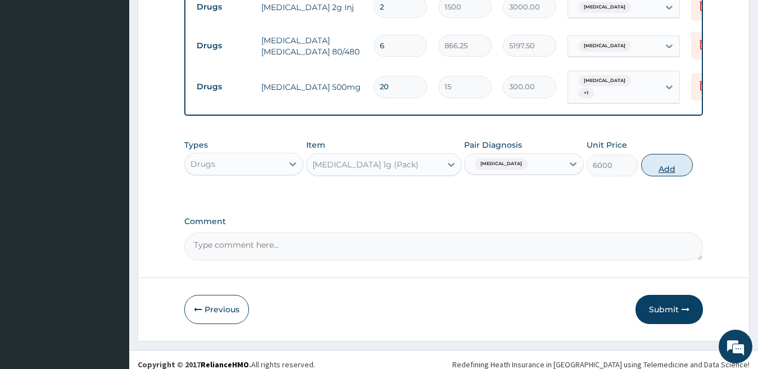
click at [674, 164] on button "Add" at bounding box center [667, 165] width 52 height 22
type input "0"
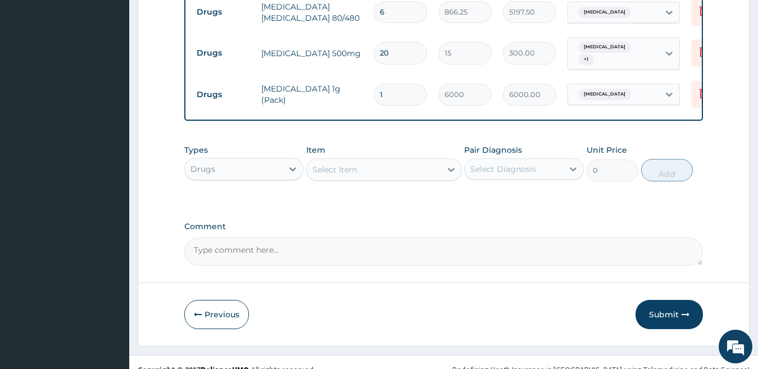
scroll to position [746, 0]
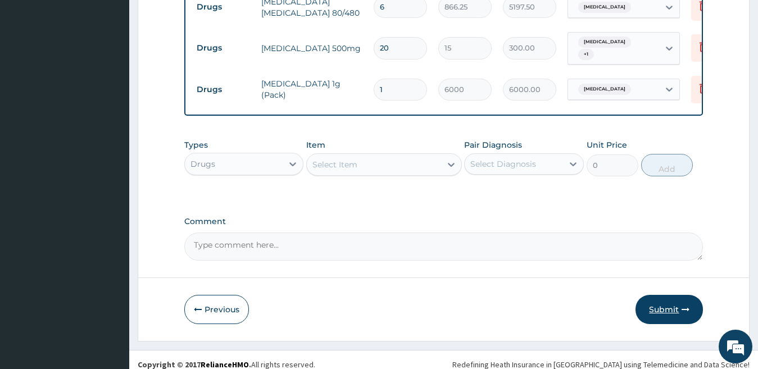
click at [656, 295] on button "Submit" at bounding box center [668, 309] width 67 height 29
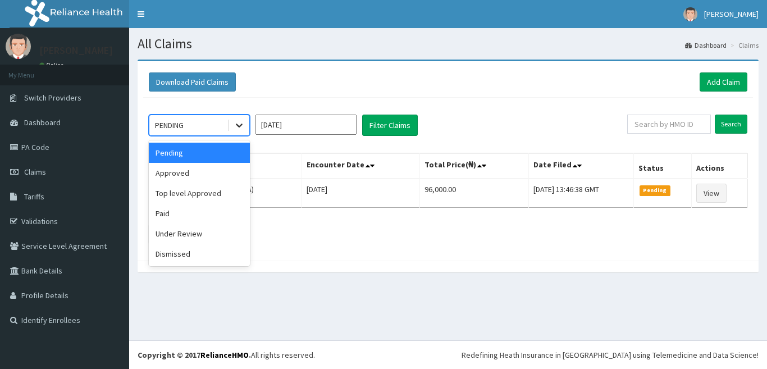
click at [240, 126] on icon at bounding box center [239, 126] width 7 height 4
click at [217, 171] on div "Approved" at bounding box center [199, 173] width 101 height 20
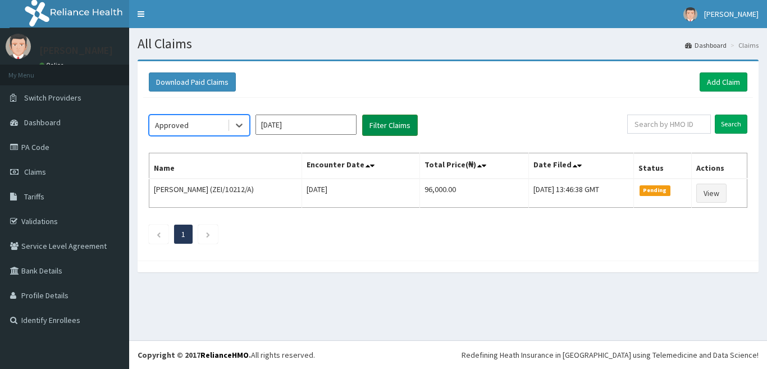
click at [388, 126] on button "Filter Claims" at bounding box center [390, 125] width 56 height 21
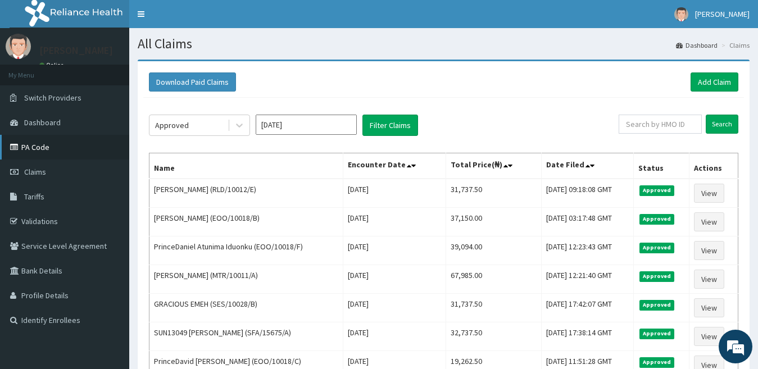
click at [56, 145] on link "PA Code" at bounding box center [64, 147] width 129 height 25
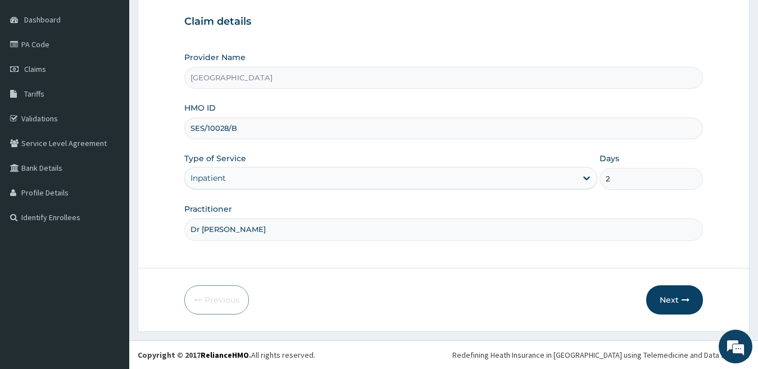
type input "Dr [PERSON_NAME]"
click at [665, 302] on button "Next" at bounding box center [674, 299] width 57 height 29
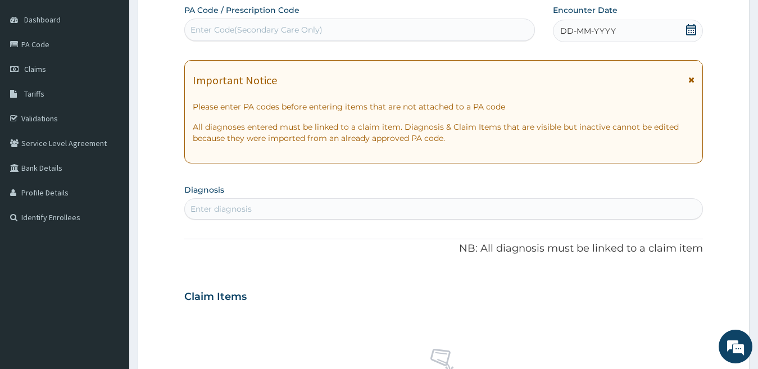
drag, startPoint x: 233, startPoint y: 30, endPoint x: 223, endPoint y: 29, distance: 9.6
click at [223, 29] on div "Enter Code(Secondary Care Only)" at bounding box center [256, 29] width 132 height 11
paste input "PA/FCA623"
type input "PA/FCA623"
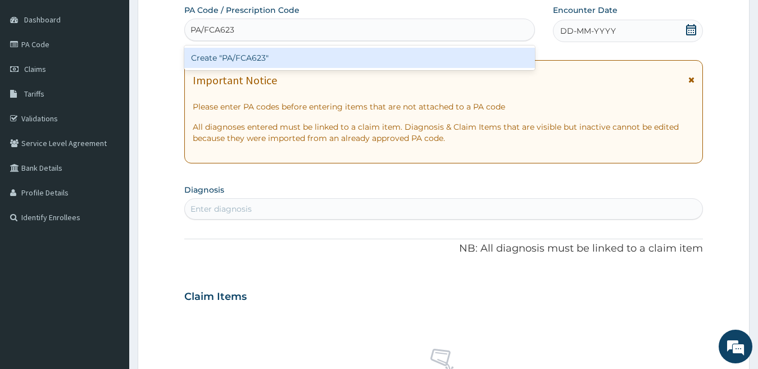
click at [247, 53] on div "Create "PA/FCA623"" at bounding box center [359, 58] width 350 height 20
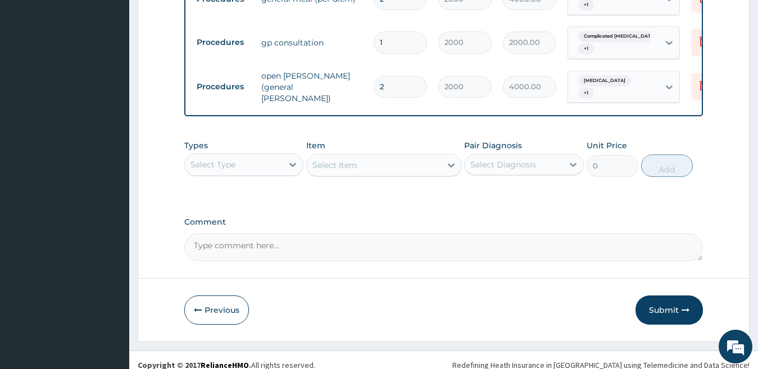
scroll to position [635, 0]
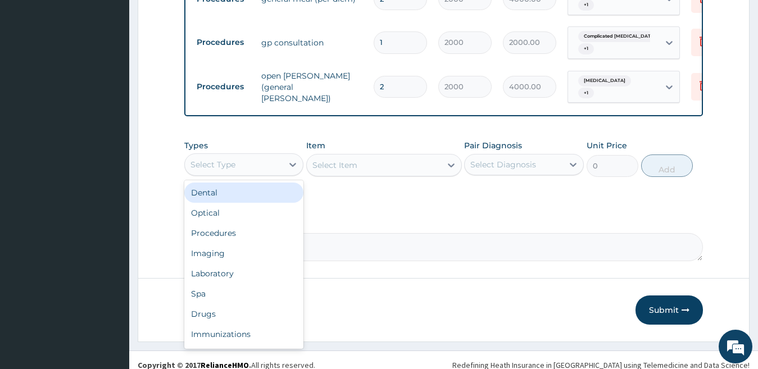
click at [247, 162] on div "Select Type" at bounding box center [234, 165] width 98 height 18
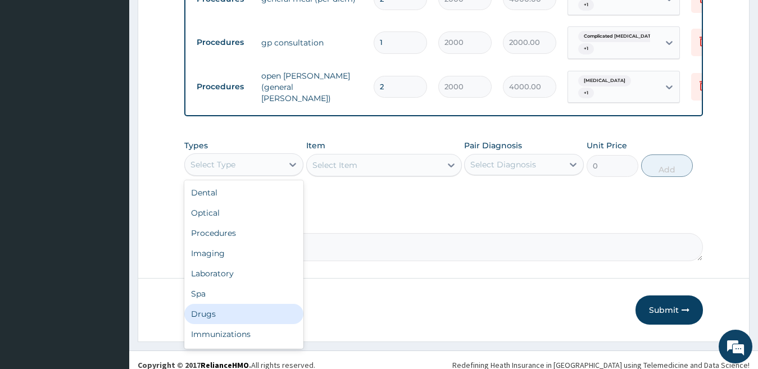
click at [238, 307] on div "Drugs" at bounding box center [244, 314] width 120 height 20
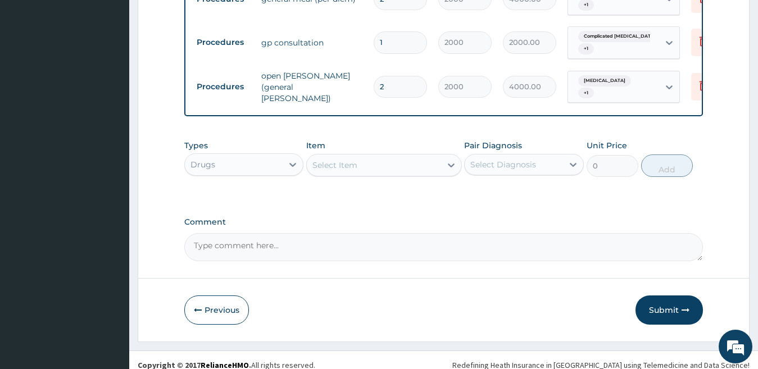
click at [356, 160] on div "Select Item" at bounding box center [334, 165] width 45 height 11
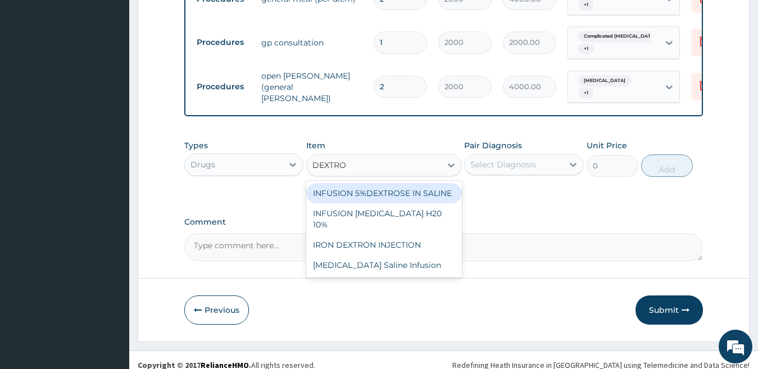
type input "DEXTROS"
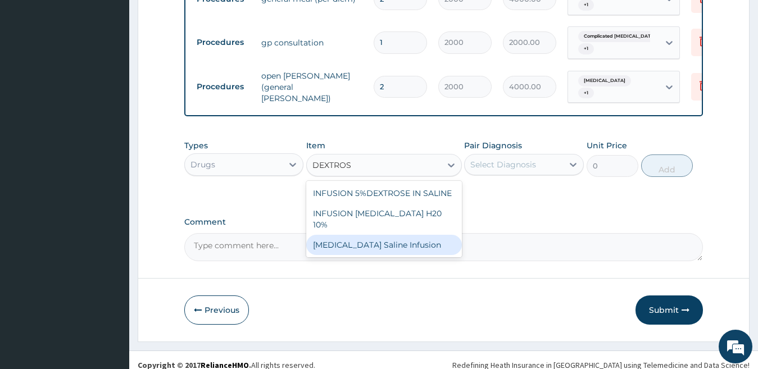
click at [361, 235] on div "Dextrose Saline Infusion" at bounding box center [384, 245] width 156 height 20
type input "1200"
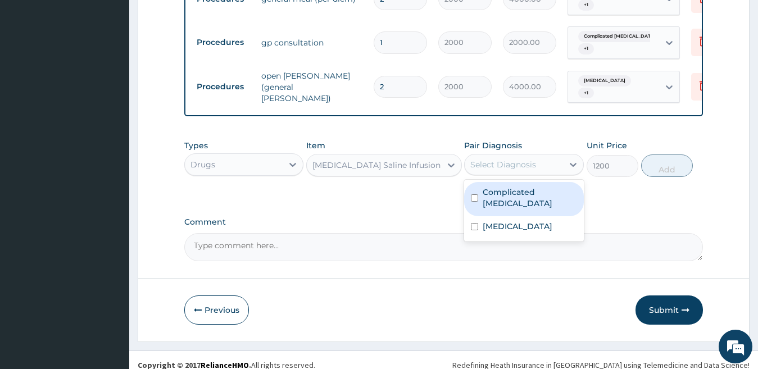
click at [518, 159] on div "Select Diagnosis" at bounding box center [503, 164] width 66 height 11
click at [515, 187] on label "Complicated malaria" at bounding box center [529, 197] width 94 height 22
checkbox input "true"
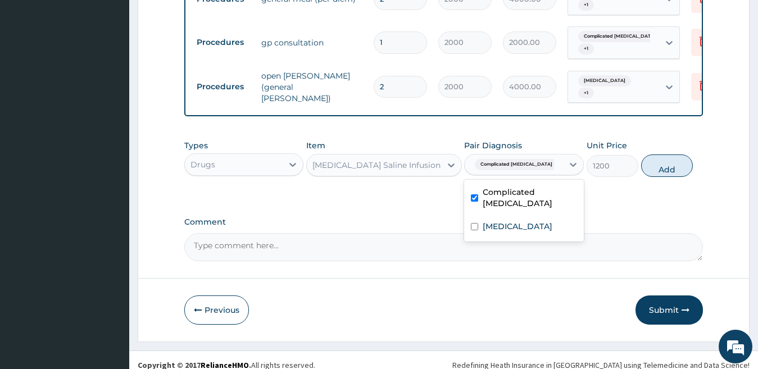
click at [498, 141] on label "Pair Diagnosis" at bounding box center [493, 145] width 58 height 11
click at [492, 164] on div "Complicated malaria" at bounding box center [512, 164] width 84 height 15
click at [484, 221] on label "Typhoid fever" at bounding box center [517, 226] width 70 height 11
checkbox input "true"
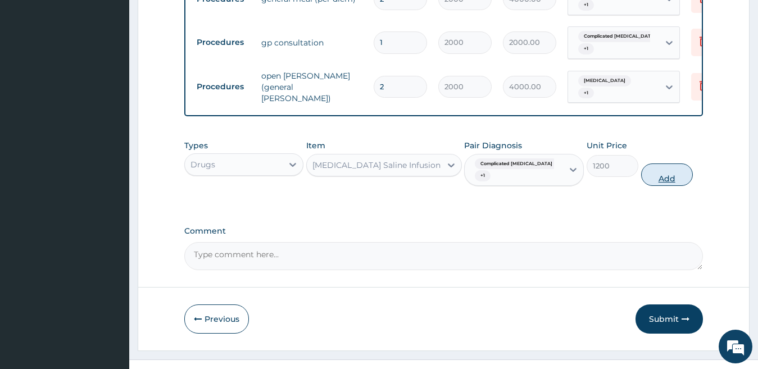
click at [672, 163] on button "Add" at bounding box center [667, 174] width 52 height 22
type input "0"
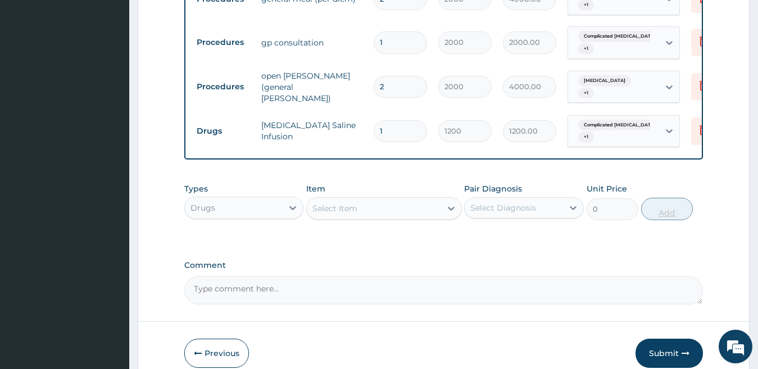
type input "0.00"
type input "4"
type input "4800.00"
type input "4"
click at [345, 205] on div "Select Item" at bounding box center [334, 208] width 45 height 11
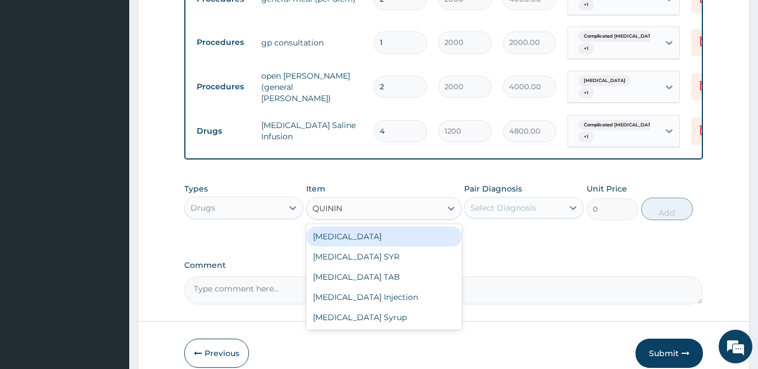
type input "QUININE"
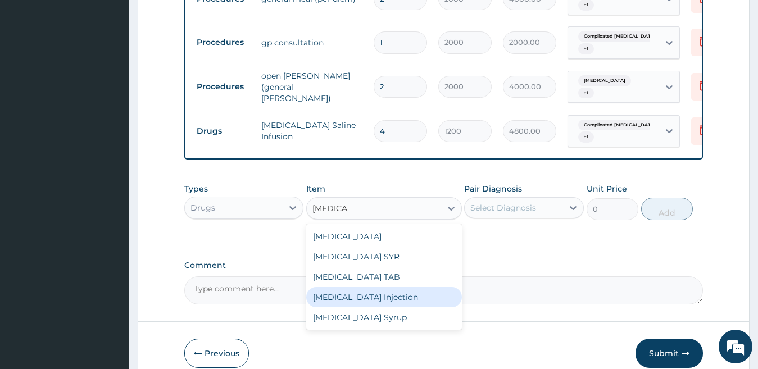
click at [358, 293] on div "Quinine Injection" at bounding box center [384, 297] width 156 height 20
type input "500"
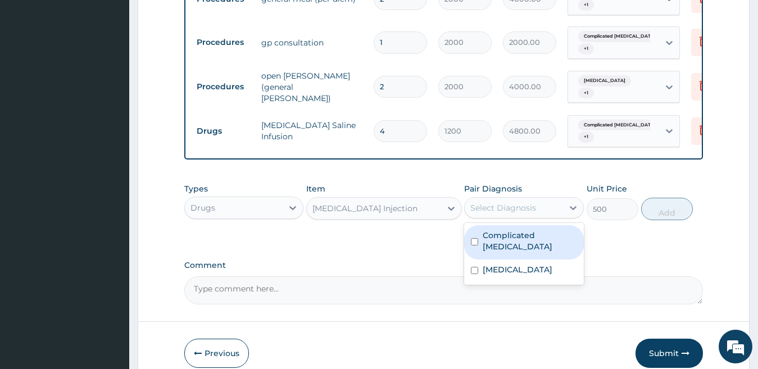
click at [485, 207] on div "Select Diagnosis" at bounding box center [514, 208] width 98 height 18
drag, startPoint x: 482, startPoint y: 232, endPoint x: 584, endPoint y: 226, distance: 101.9
click at [484, 232] on label "Complicated malaria" at bounding box center [529, 241] width 94 height 22
checkbox input "true"
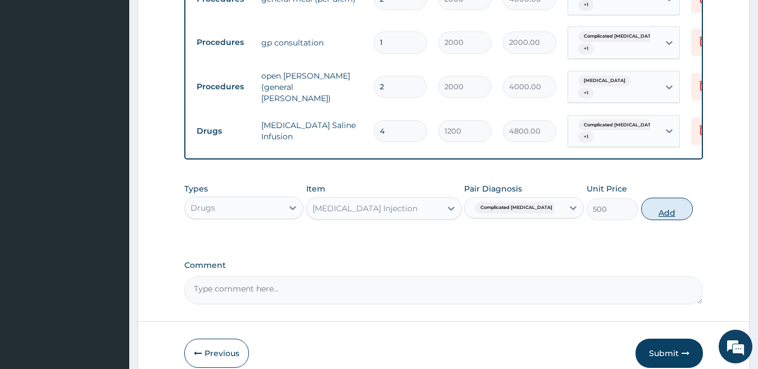
click at [688, 205] on div "Types Drugs Item Quinine Injection Pair Diagnosis Complicated malaria Unit Pric…" at bounding box center [443, 201] width 519 height 48
click at [676, 204] on button "Add" at bounding box center [667, 209] width 52 height 22
type input "0"
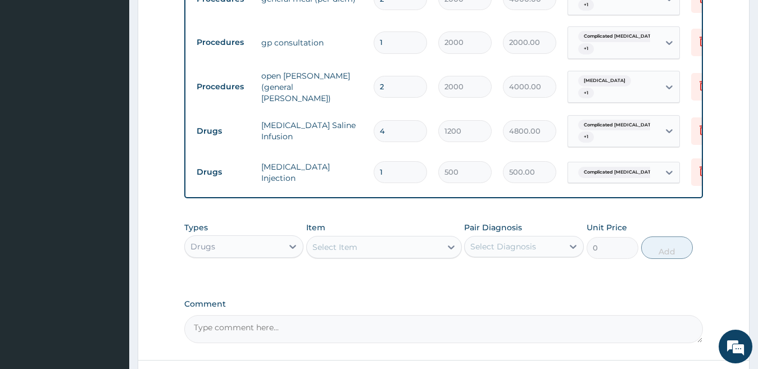
type input "0.00"
type input "3"
type input "1500.00"
type input "3"
click at [383, 239] on div "Select Item" at bounding box center [374, 247] width 134 height 18
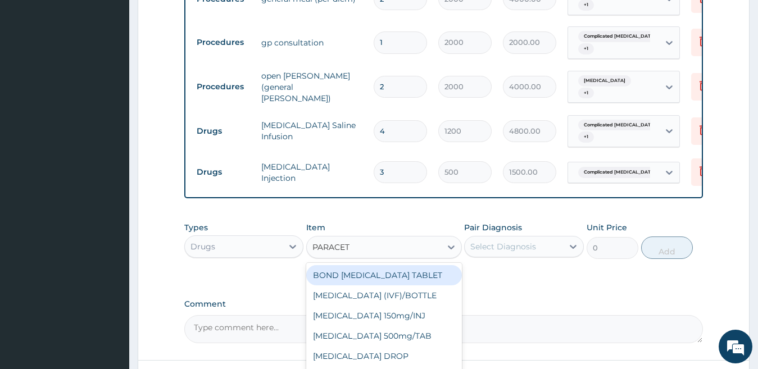
type input "PARACETA"
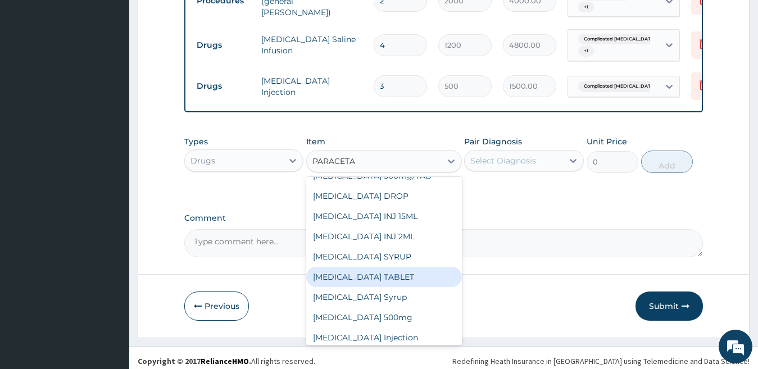
scroll to position [76, 0]
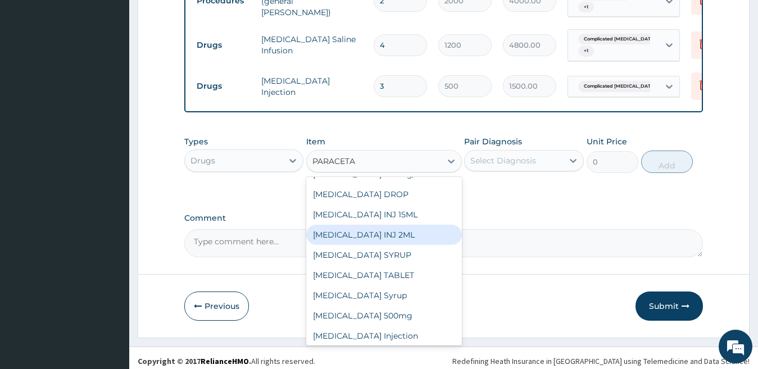
click at [386, 231] on div "PARACETAMOL INJ 2ML" at bounding box center [384, 235] width 156 height 20
type input "210"
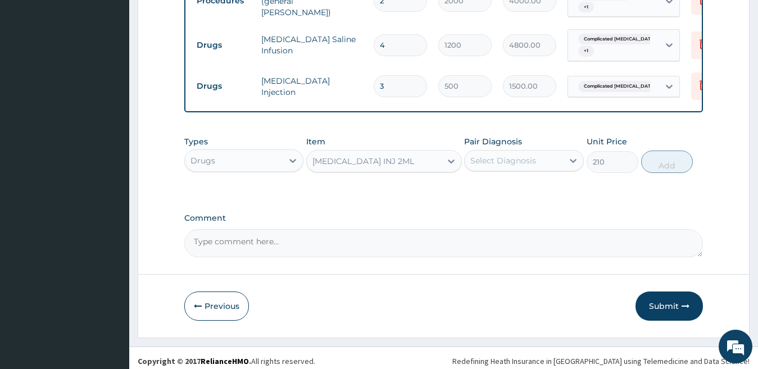
click at [522, 155] on div "Select Diagnosis" at bounding box center [503, 160] width 66 height 11
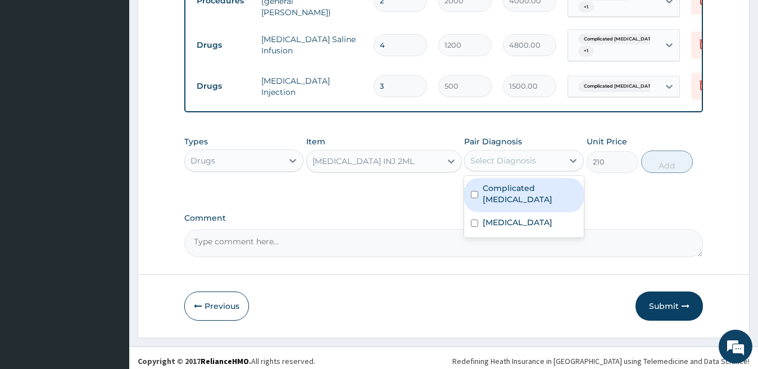
click at [513, 183] on label "Complicated malaria" at bounding box center [529, 194] width 94 height 22
checkbox input "true"
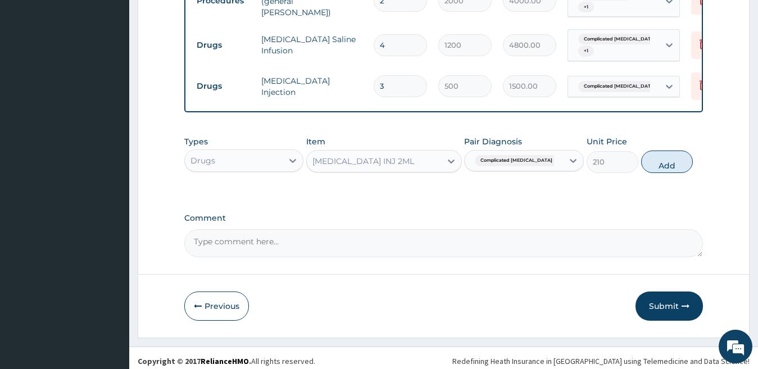
click at [506, 158] on span "Complicated malaria" at bounding box center [516, 160] width 83 height 11
drag, startPoint x: 490, startPoint y: 154, endPoint x: 490, endPoint y: 198, distance: 43.8
click at [491, 159] on span "Complicated malaria" at bounding box center [516, 160] width 83 height 11
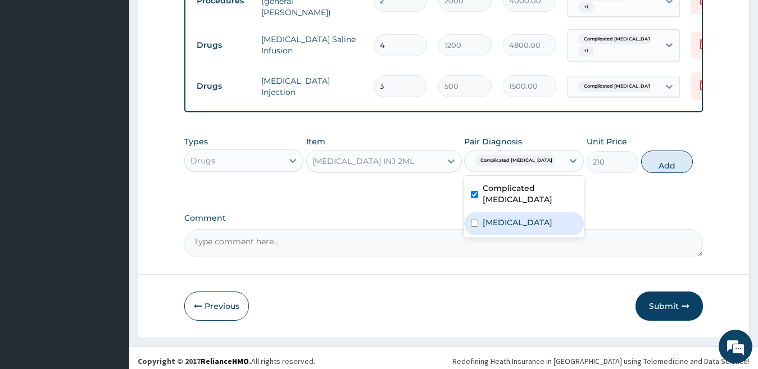
drag, startPoint x: 482, startPoint y: 213, endPoint x: 482, endPoint y: 207, distance: 6.7
click at [482, 212] on div "Typhoid fever" at bounding box center [524, 223] width 120 height 23
checkbox input "true"
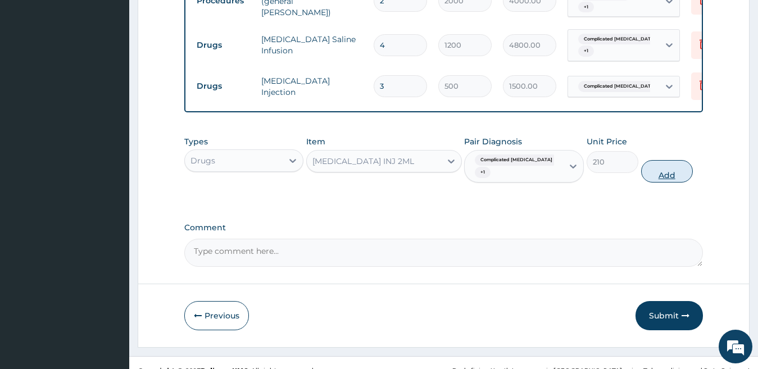
click at [658, 162] on button "Add" at bounding box center [667, 171] width 52 height 22
type input "0"
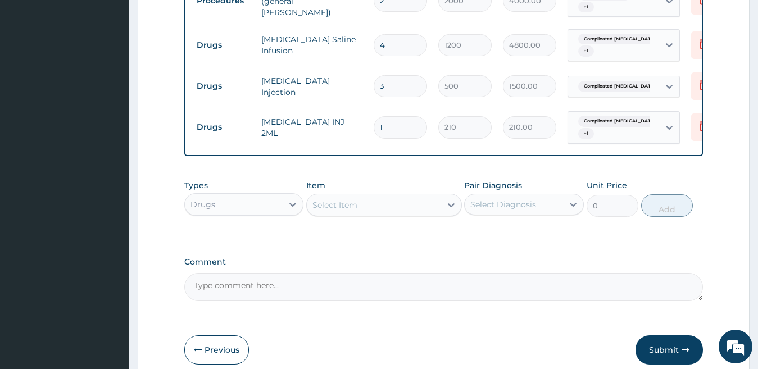
type input "10"
type input "2100.00"
type input "10"
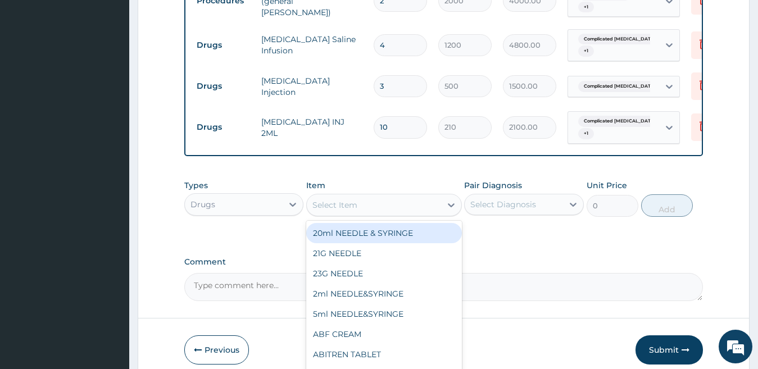
click at [330, 199] on div "Select Item" at bounding box center [334, 204] width 45 height 11
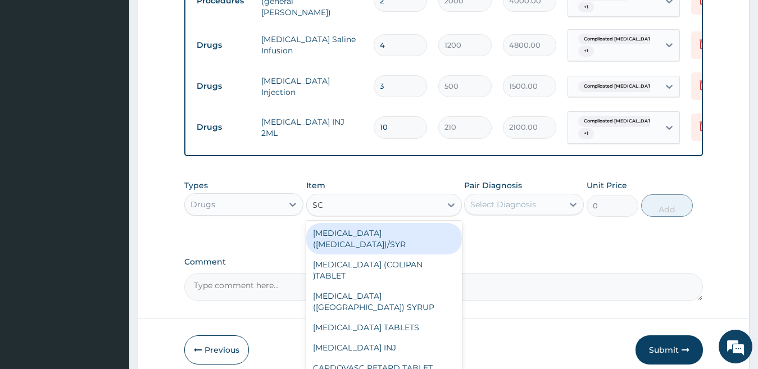
type input "S"
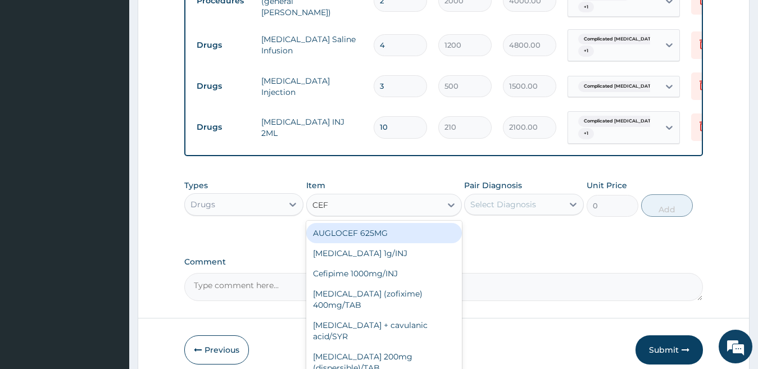
type input "CEFT"
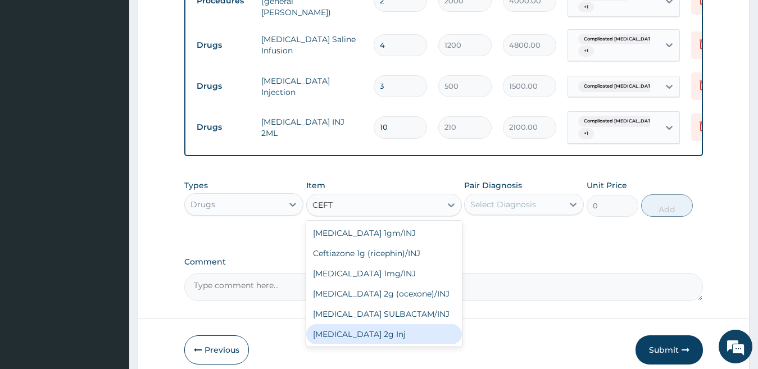
drag, startPoint x: 354, startPoint y: 333, endPoint x: 433, endPoint y: 270, distance: 101.1
click at [356, 330] on div "Ceftriaxone 2g Inj" at bounding box center [384, 334] width 156 height 20
type input "1500"
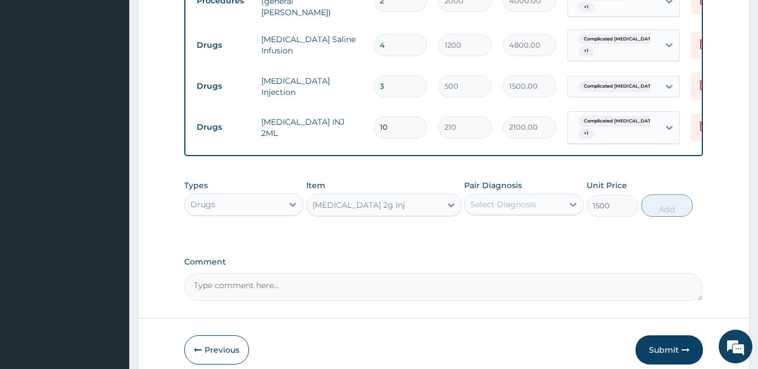
click at [521, 199] on div "Select Diagnosis" at bounding box center [503, 204] width 66 height 11
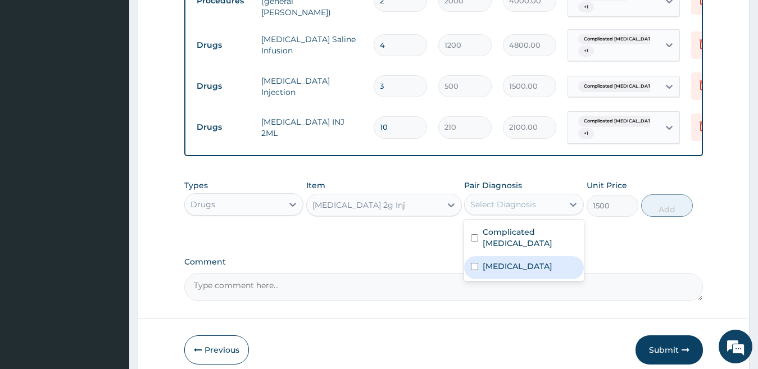
click at [513, 261] on label "Typhoid fever" at bounding box center [517, 266] width 70 height 11
checkbox input "true"
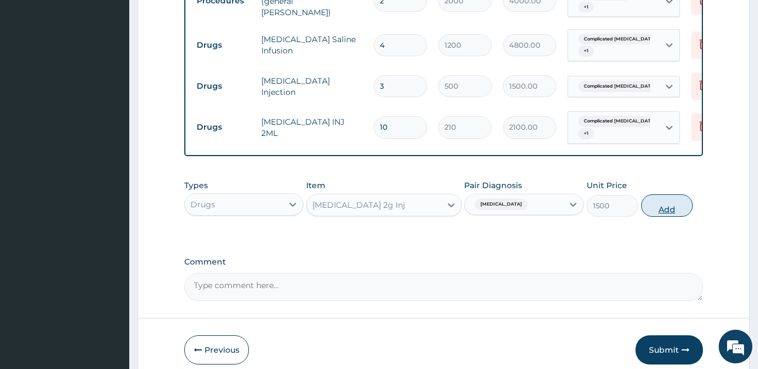
click at [652, 206] on button "Add" at bounding box center [667, 205] width 52 height 22
type input "0"
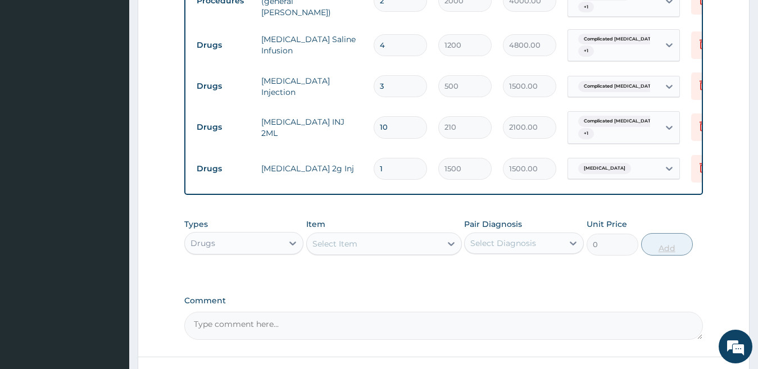
type input "0.00"
type input "3"
type input "4500.00"
type input "3"
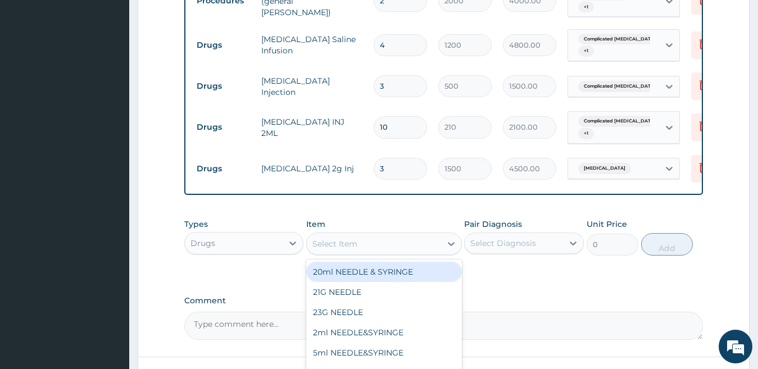
click at [383, 245] on div "Select Item" at bounding box center [374, 244] width 134 height 18
type input "COART"
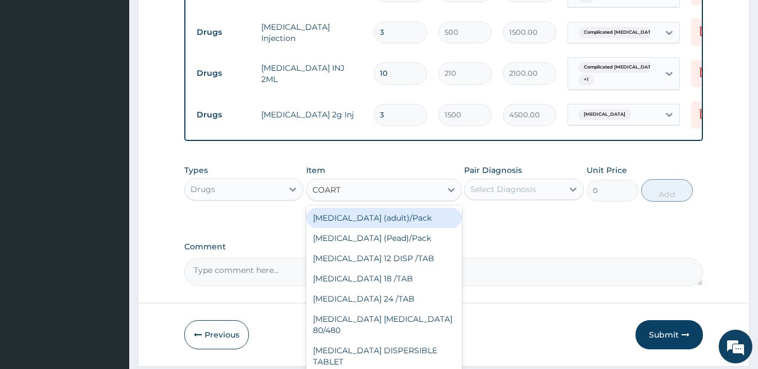
scroll to position [776, 0]
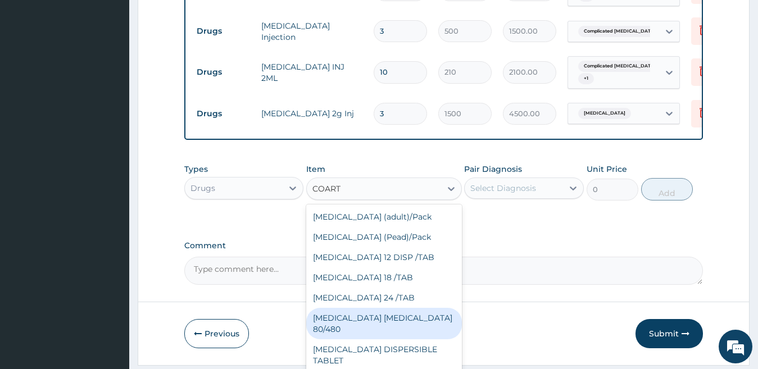
click at [399, 308] on div "COARTEM D TAB 80/480" at bounding box center [384, 323] width 156 height 31
type input "866.25"
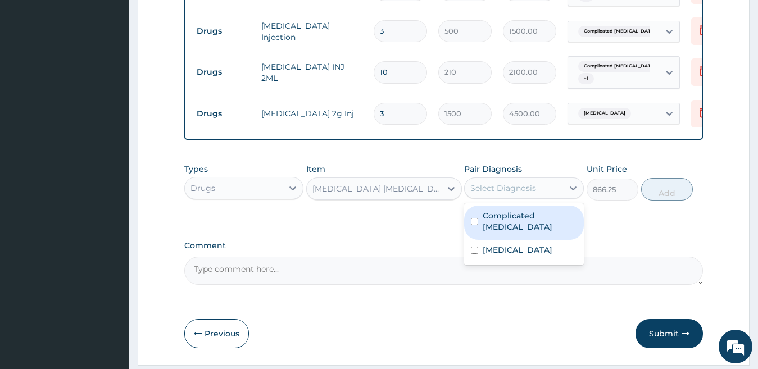
click at [485, 183] on div "Select Diagnosis" at bounding box center [503, 188] width 66 height 11
click at [493, 210] on label "Complicated malaria" at bounding box center [529, 221] width 94 height 22
checkbox input "true"
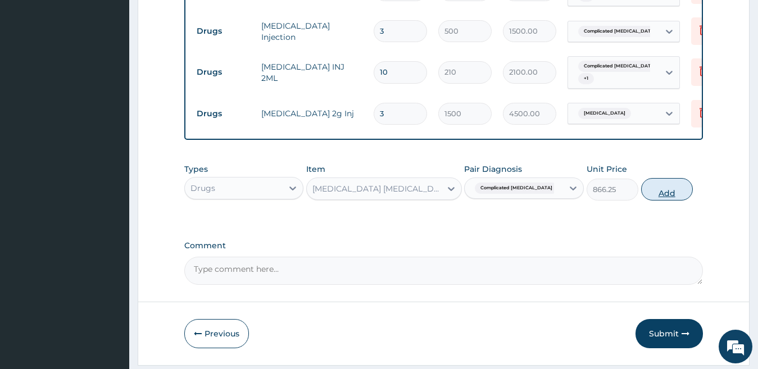
click at [657, 188] on button "Add" at bounding box center [667, 189] width 52 height 22
type input "0"
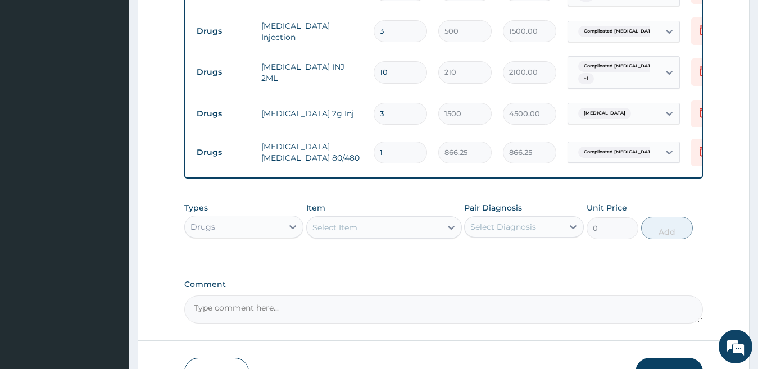
type input "0.00"
type input "6"
type input "5197.50"
type input "6"
click at [382, 218] on div "Select Item" at bounding box center [374, 227] width 134 height 18
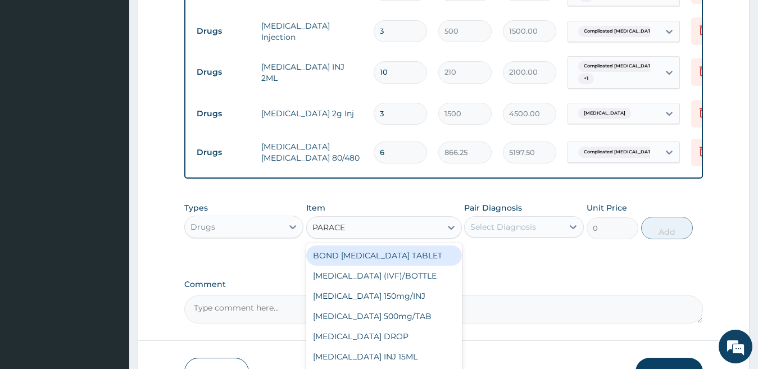
type input "PARACET"
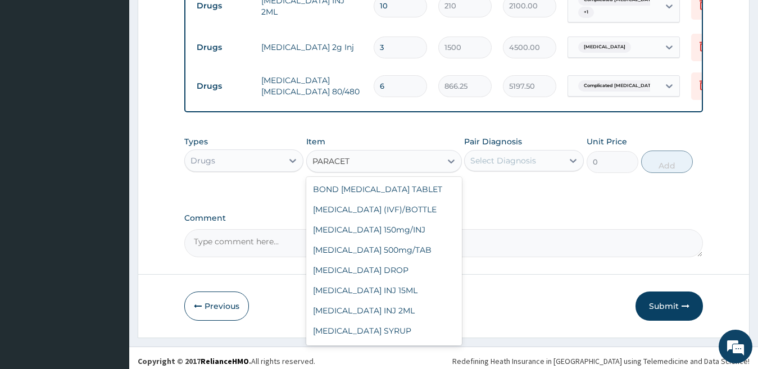
scroll to position [79, 0]
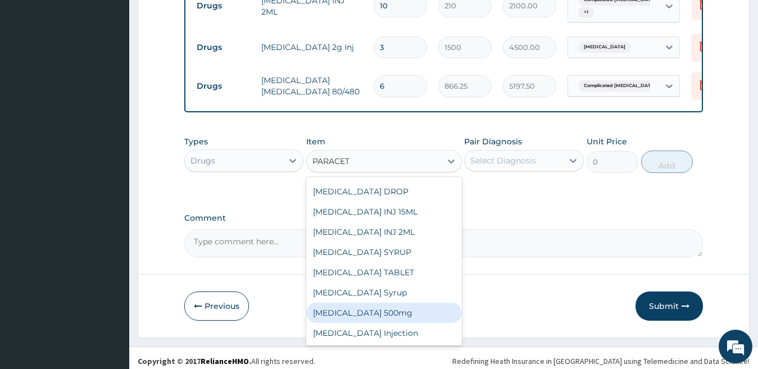
click at [392, 303] on div "Paracetamol 500mg" at bounding box center [384, 313] width 156 height 20
type input "15"
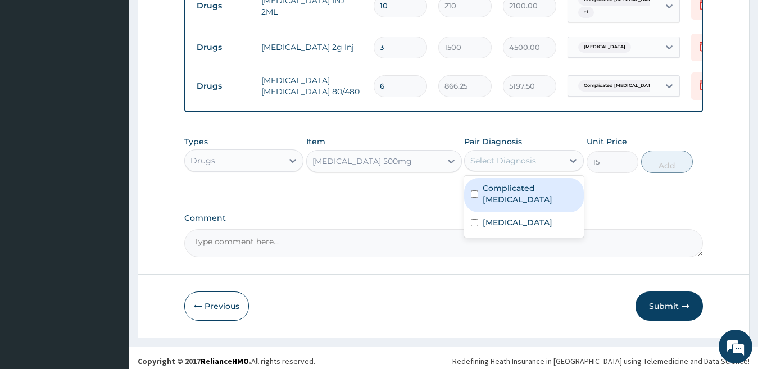
click at [499, 157] on div "Select Diagnosis" at bounding box center [503, 160] width 66 height 11
drag, startPoint x: 499, startPoint y: 176, endPoint x: 502, endPoint y: 182, distance: 6.6
click at [500, 183] on label "Complicated malaria" at bounding box center [529, 194] width 94 height 22
checkbox input "true"
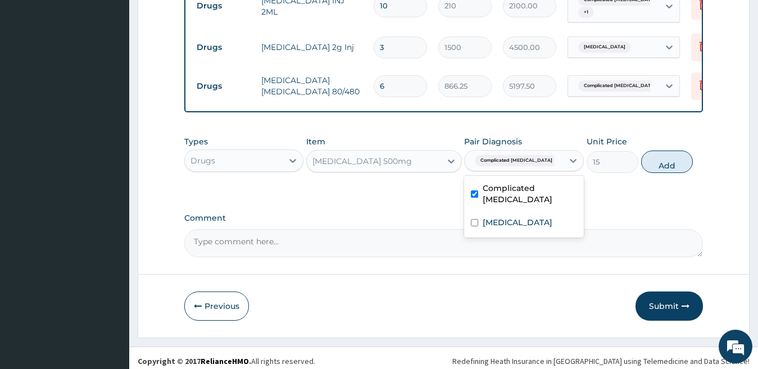
drag, startPoint x: 502, startPoint y: 157, endPoint x: 501, endPoint y: 166, distance: 9.0
click at [501, 163] on div "Complicated malaria" at bounding box center [514, 160] width 98 height 19
drag, startPoint x: 496, startPoint y: 154, endPoint x: 498, endPoint y: 195, distance: 41.6
click at [496, 160] on div "Complicated malaria" at bounding box center [512, 160] width 84 height 15
drag, startPoint x: 484, startPoint y: 205, endPoint x: 504, endPoint y: 203, distance: 20.3
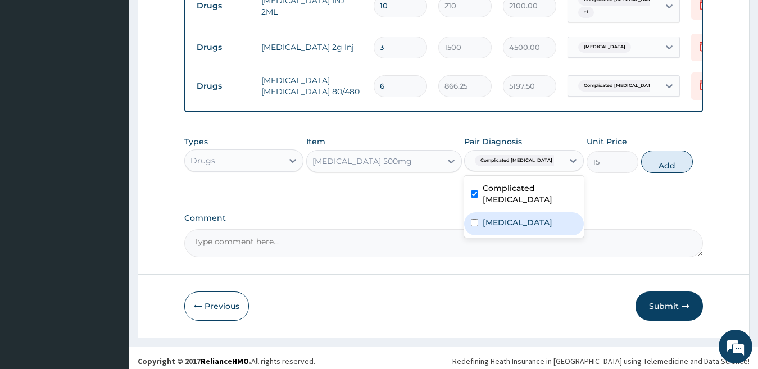
click at [484, 217] on label "Typhoid fever" at bounding box center [517, 222] width 70 height 11
checkbox input "true"
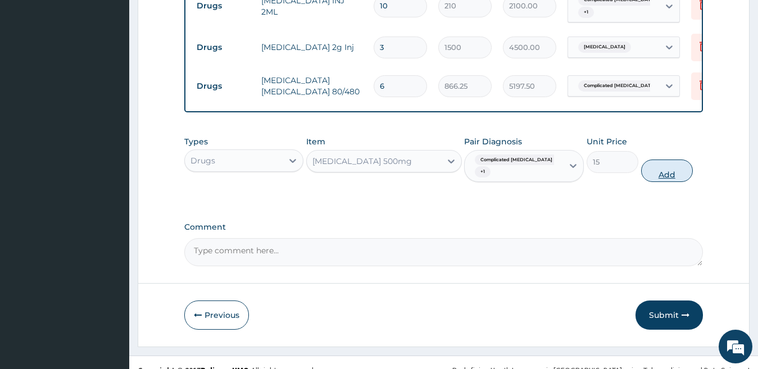
click at [672, 160] on button "Add" at bounding box center [667, 171] width 52 height 22
type input "0"
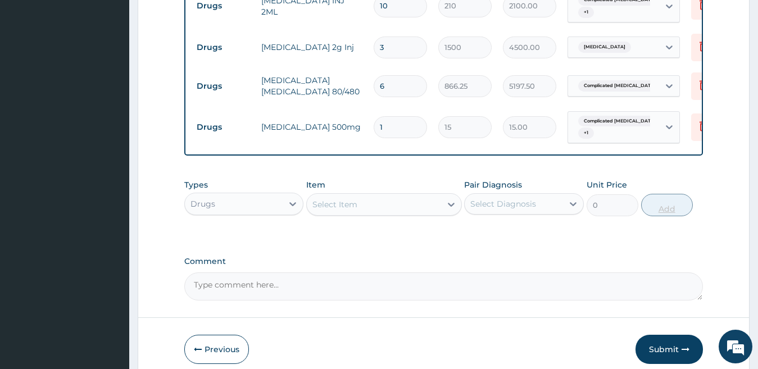
type input "0.00"
type input "2"
type input "30.00"
type input "20"
type input "300.00"
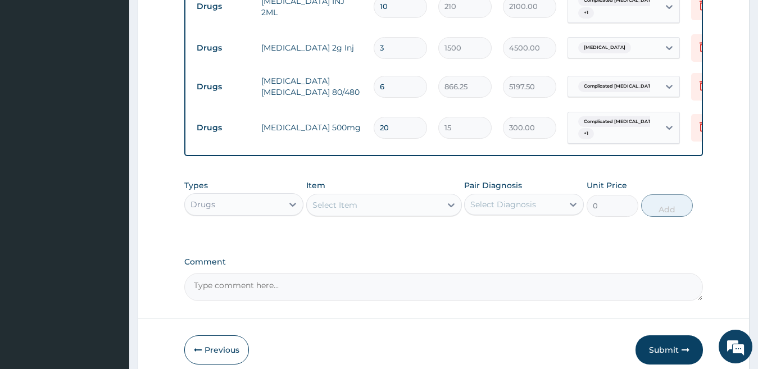
scroll to position [843, 0]
type input "20"
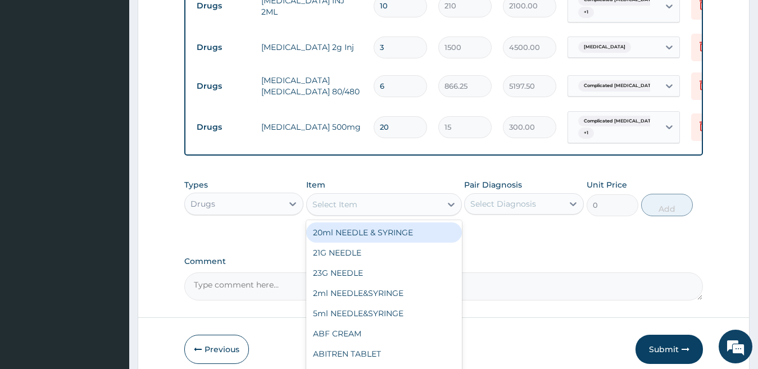
click at [353, 199] on div "Select Item" at bounding box center [334, 204] width 45 height 11
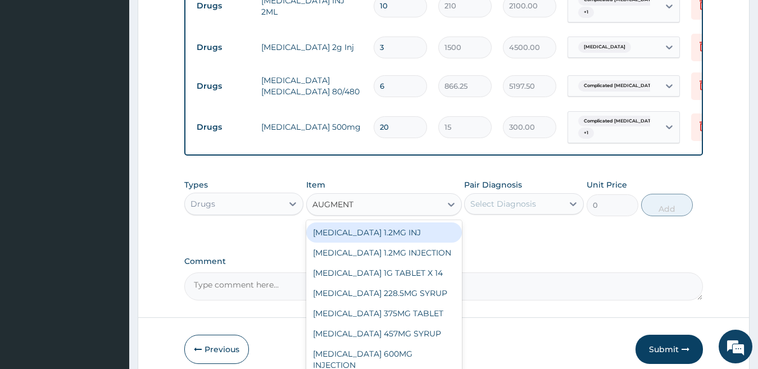
type input "AUGMENTI"
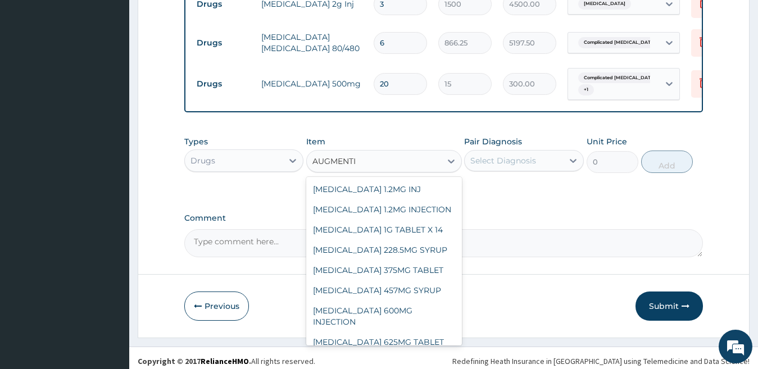
scroll to position [139, 0]
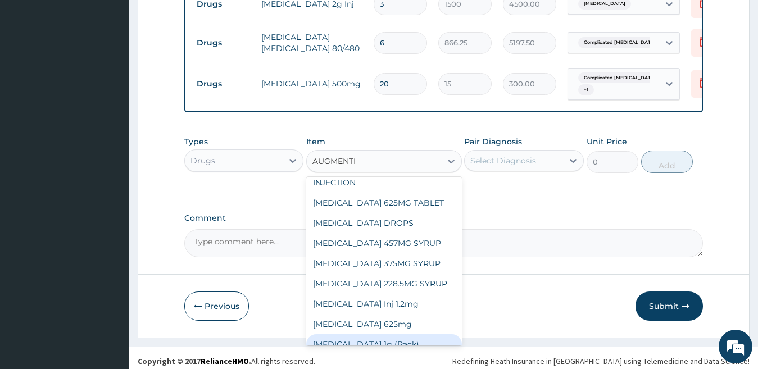
click at [402, 334] on div "Augmentin 1g (Pack)" at bounding box center [384, 344] width 156 height 20
type input "6000"
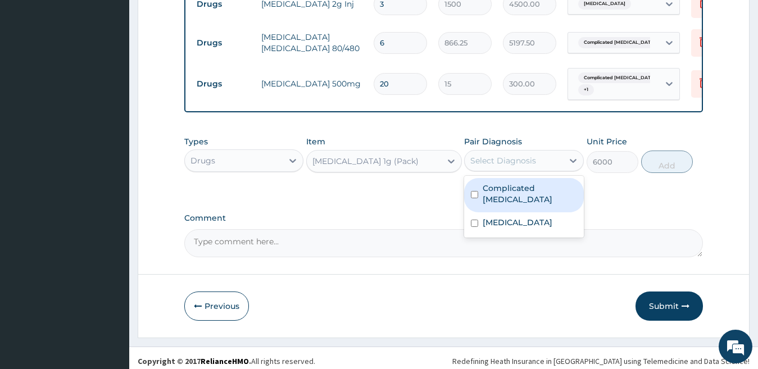
drag, startPoint x: 532, startPoint y: 153, endPoint x: 529, endPoint y: 182, distance: 28.9
click at [532, 155] on div "Select Diagnosis" at bounding box center [503, 160] width 66 height 11
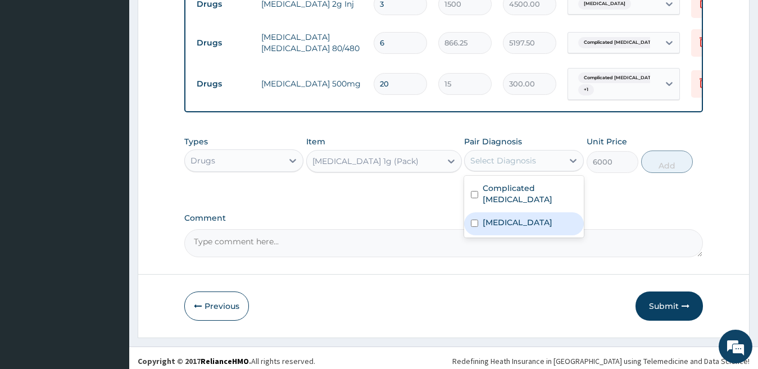
drag, startPoint x: 496, startPoint y: 218, endPoint x: 500, endPoint y: 206, distance: 13.5
click at [497, 217] on div "Complicated malaria Typhoid fever" at bounding box center [524, 207] width 120 height 62
click at [500, 217] on label "Typhoid fever" at bounding box center [517, 222] width 70 height 11
checkbox input "true"
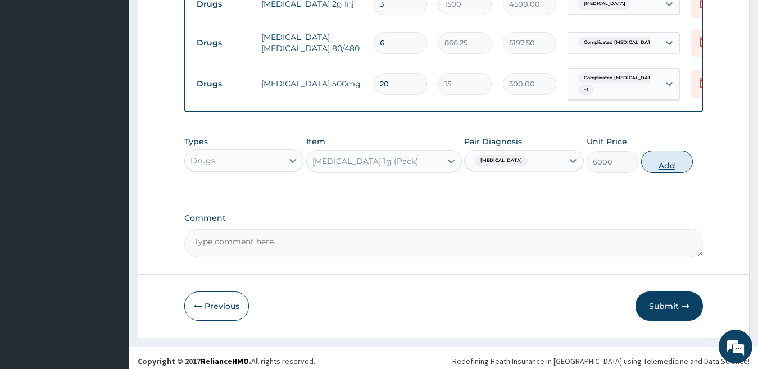
click at [686, 151] on button "Add" at bounding box center [667, 162] width 52 height 22
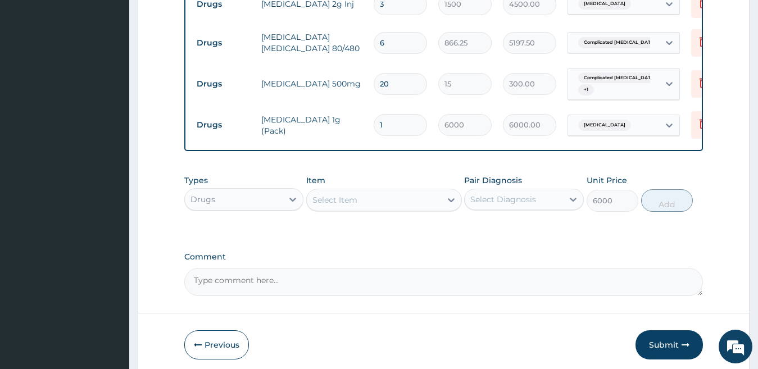
type input "0"
click at [335, 197] on div "Select Item" at bounding box center [334, 199] width 45 height 11
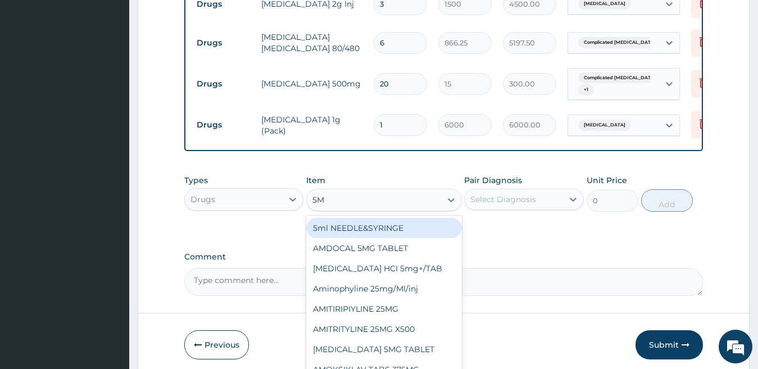
type input "5ML"
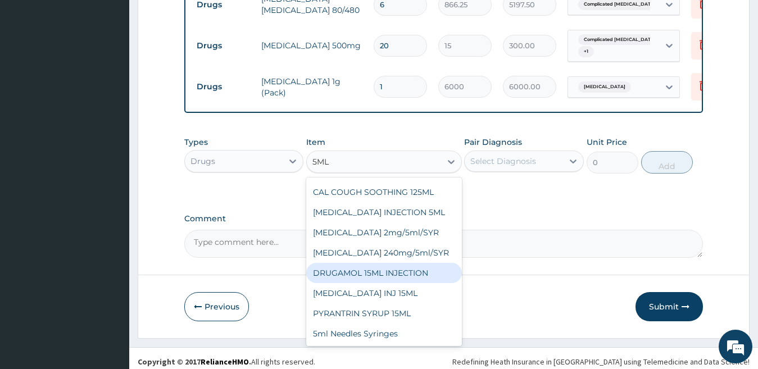
scroll to position [925, 0]
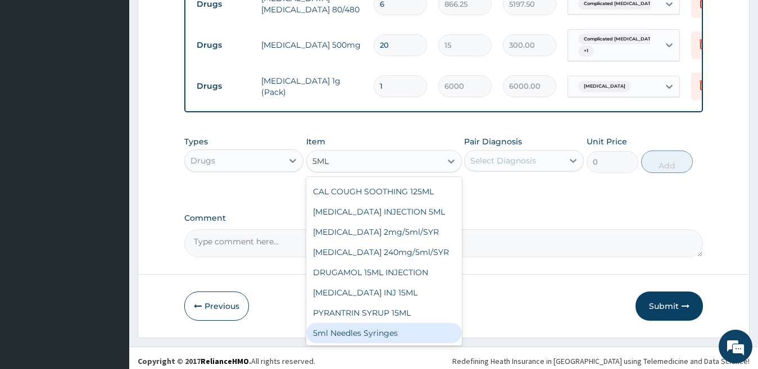
click at [423, 325] on div "5ml Needles Syringes" at bounding box center [384, 333] width 156 height 20
type input "100"
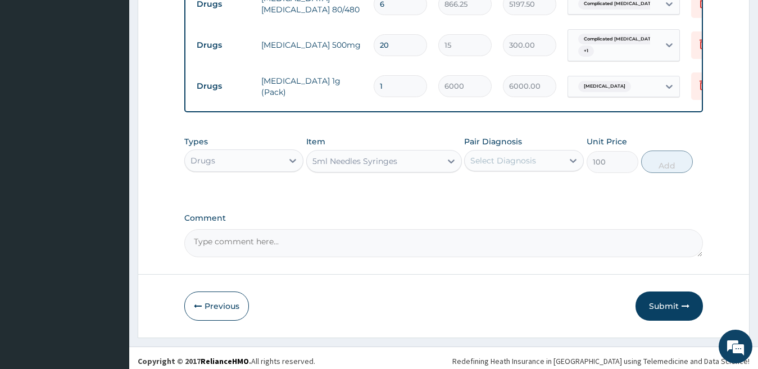
click at [509, 159] on div "Select Diagnosis" at bounding box center [503, 160] width 66 height 11
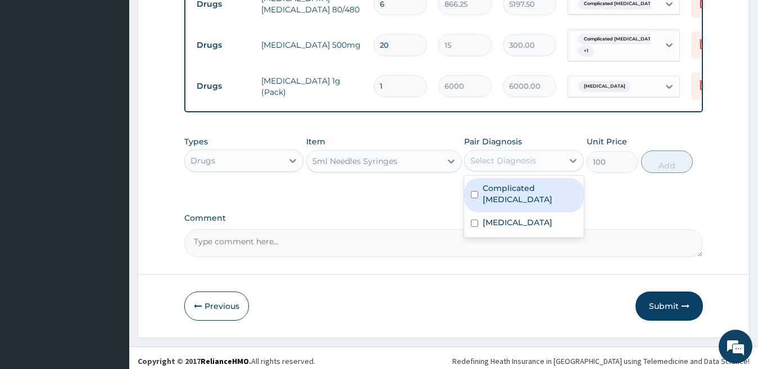
click at [506, 192] on div "Complicated malaria" at bounding box center [524, 195] width 120 height 34
checkbox input "true"
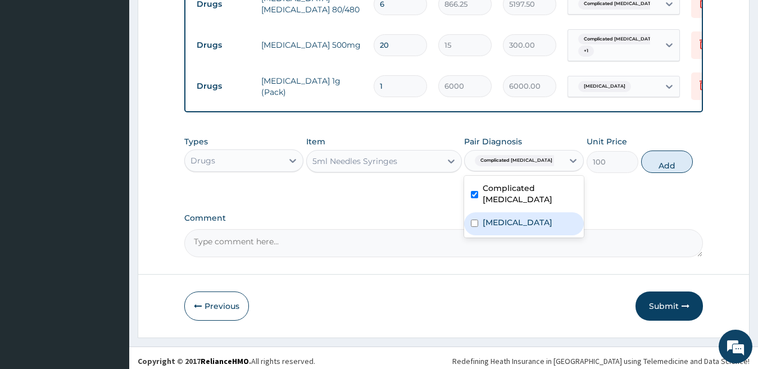
click at [508, 212] on div "Typhoid fever" at bounding box center [524, 223] width 120 height 23
checkbox input "true"
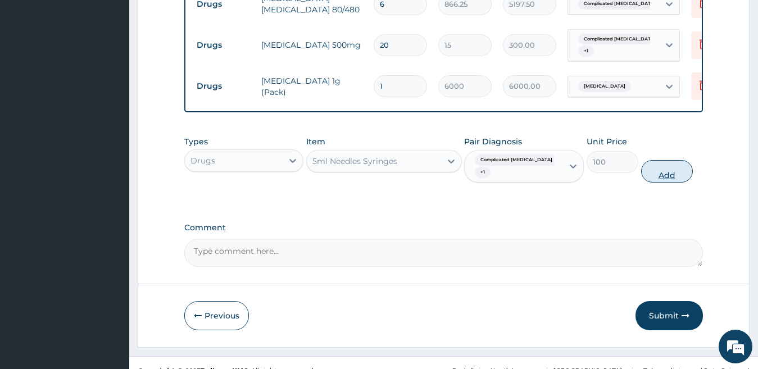
drag, startPoint x: 658, startPoint y: 143, endPoint x: 653, endPoint y: 158, distance: 16.0
click at [658, 144] on div "Types Drugs Item 5ml Needles Syringes Pair Diagnosis Complicated malaria + 1 Un…" at bounding box center [443, 159] width 519 height 58
click at [653, 160] on button "Add" at bounding box center [667, 171] width 52 height 22
type input "0"
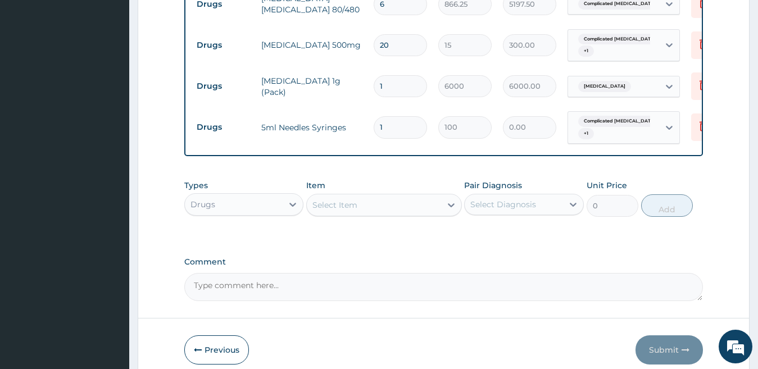
type input "0.00"
type input "5"
type input "500.00"
type input "5"
click at [350, 199] on div "Select Item" at bounding box center [334, 204] width 45 height 11
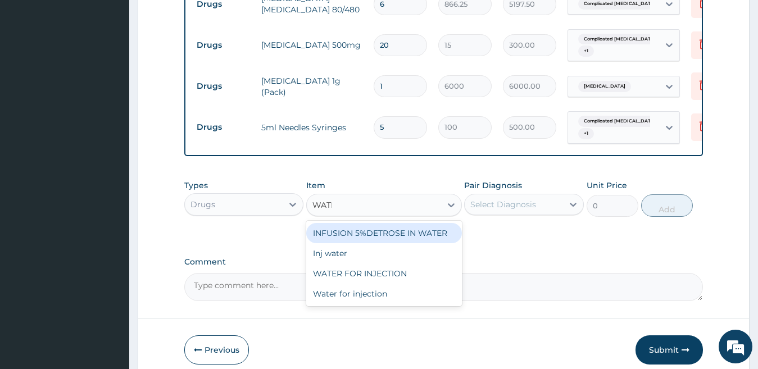
type input "WATER"
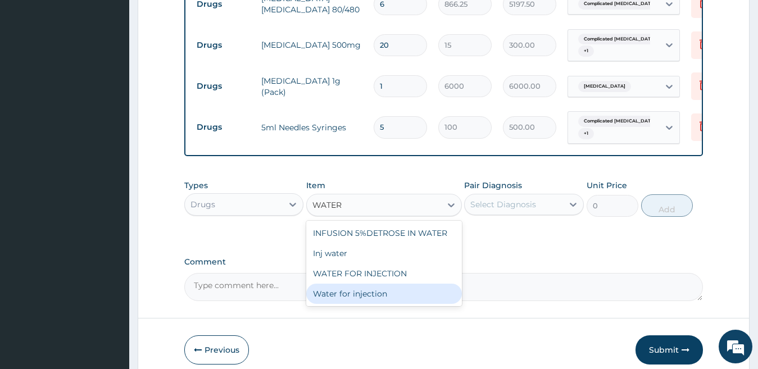
drag, startPoint x: 369, startPoint y: 287, endPoint x: 440, endPoint y: 247, distance: 82.0
click at [370, 287] on div "Water for injection" at bounding box center [384, 294] width 156 height 20
type input "50"
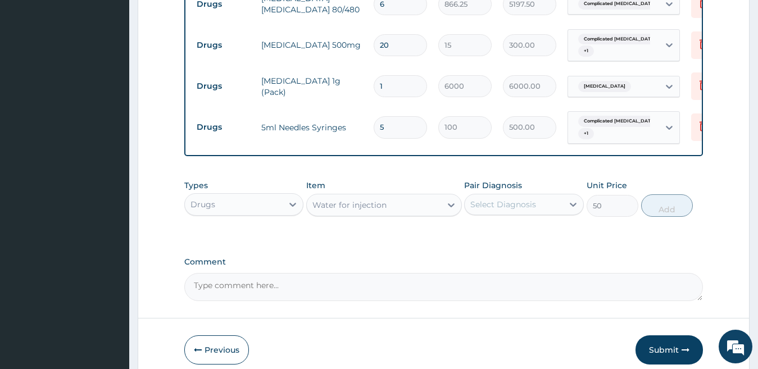
click at [541, 195] on div "Select Diagnosis" at bounding box center [514, 204] width 98 height 18
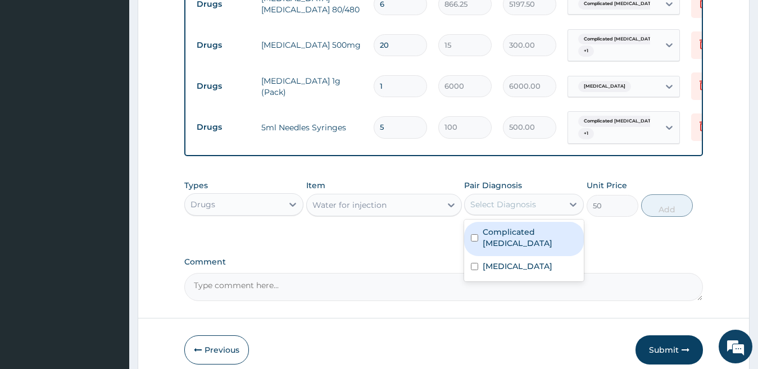
click at [499, 233] on div "Complicated malaria" at bounding box center [524, 239] width 120 height 34
checkbox input "true"
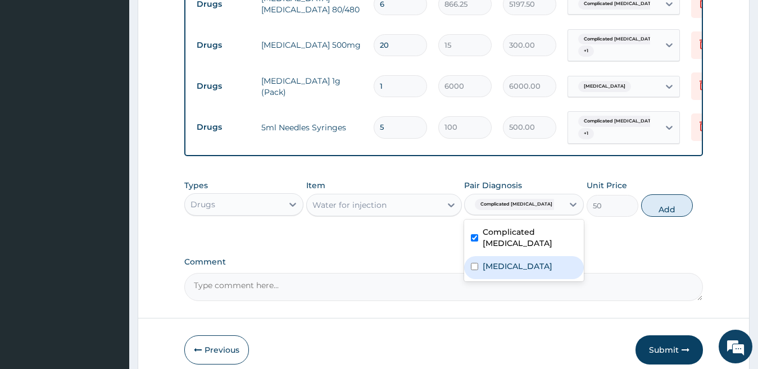
click at [495, 261] on label "Typhoid fever" at bounding box center [517, 266] width 70 height 11
checkbox input "true"
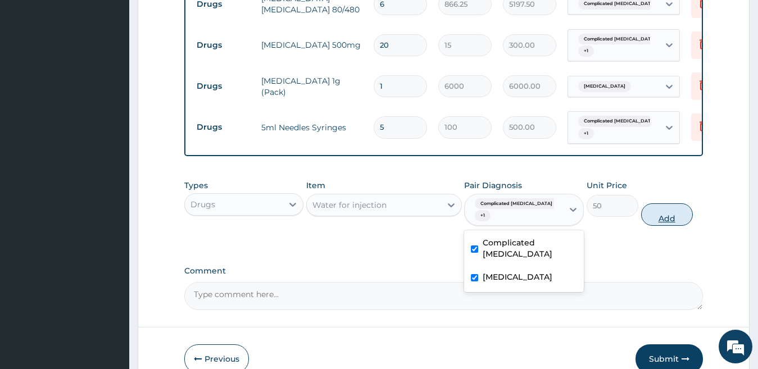
click at [652, 203] on button "Add" at bounding box center [667, 214] width 52 height 22
type input "0"
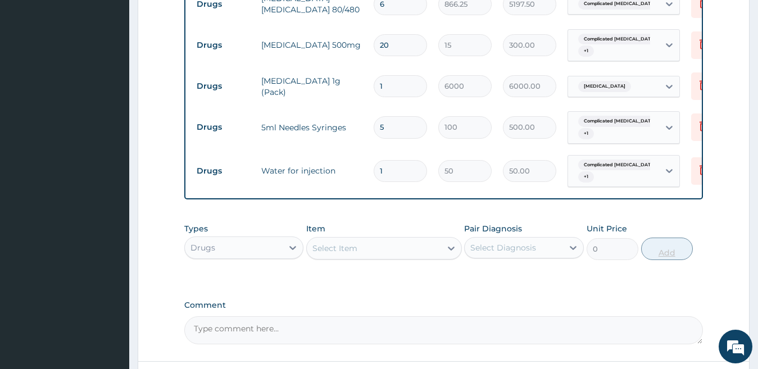
type input "0.00"
type input "6"
type input "300.00"
type input "6"
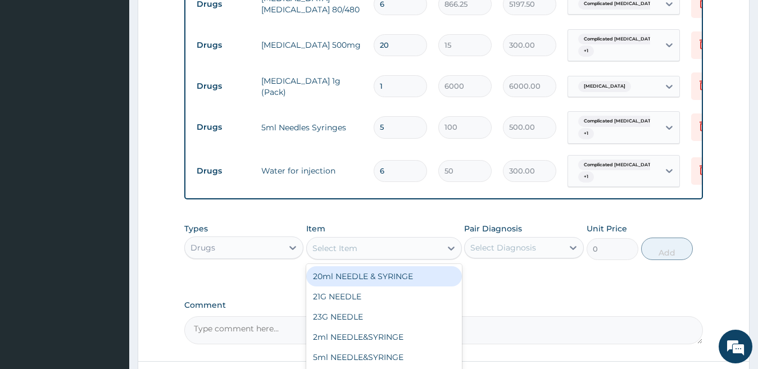
click at [374, 243] on div "Select Item" at bounding box center [374, 248] width 134 height 18
type input "CANNU"
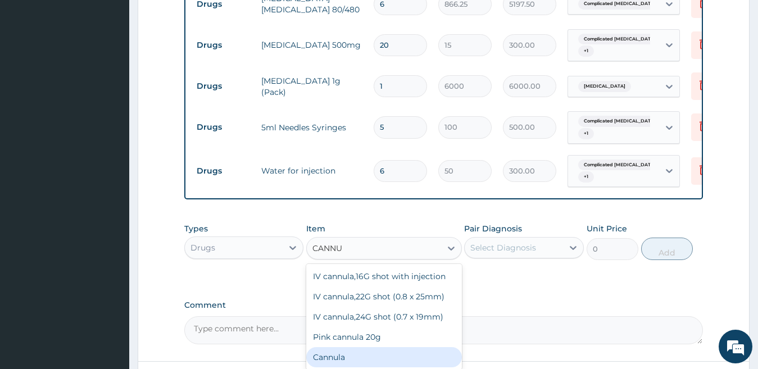
drag, startPoint x: 374, startPoint y: 353, endPoint x: 489, endPoint y: 285, distance: 133.7
click at [374, 352] on div "Cannula" at bounding box center [384, 357] width 156 height 20
type input "200"
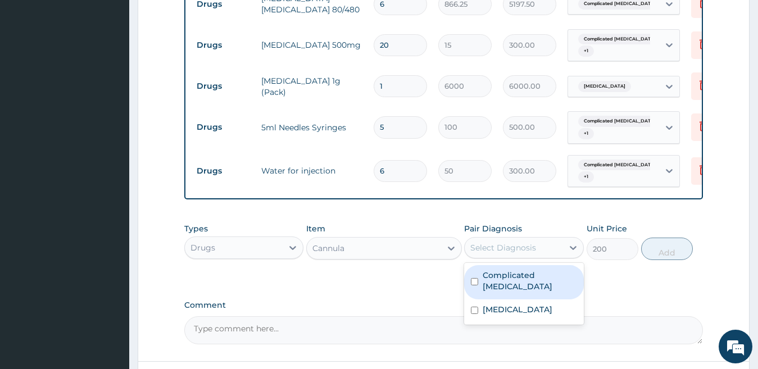
click at [519, 242] on div "Select Diagnosis" at bounding box center [503, 247] width 66 height 11
click at [515, 273] on label "Complicated malaria" at bounding box center [529, 281] width 94 height 22
checkbox input "true"
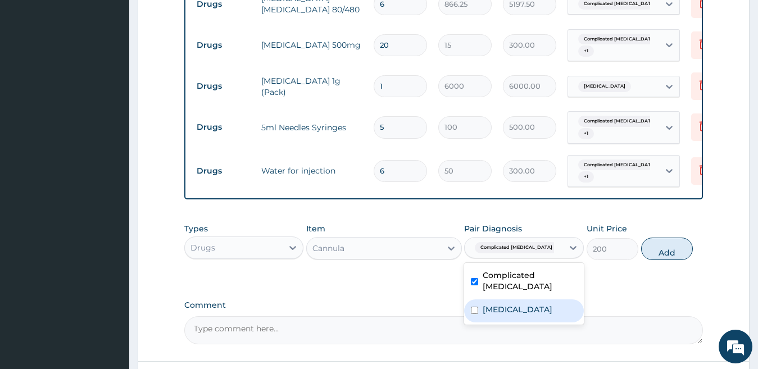
drag, startPoint x: 509, startPoint y: 290, endPoint x: 545, endPoint y: 288, distance: 36.0
click at [511, 304] on label "Typhoid fever" at bounding box center [517, 309] width 70 height 11
checkbox input "true"
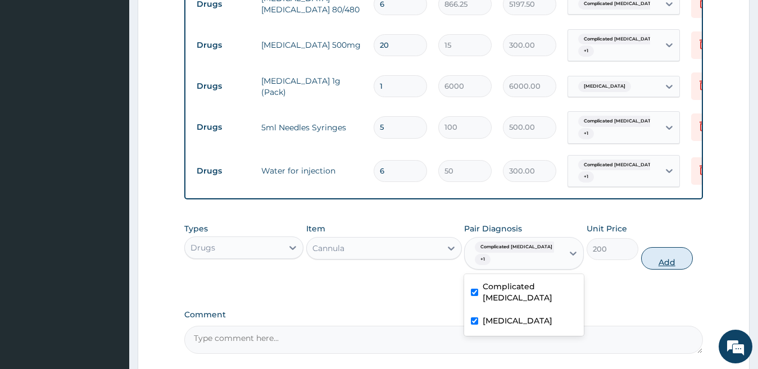
click at [662, 247] on button "Add" at bounding box center [667, 258] width 52 height 22
type input "0"
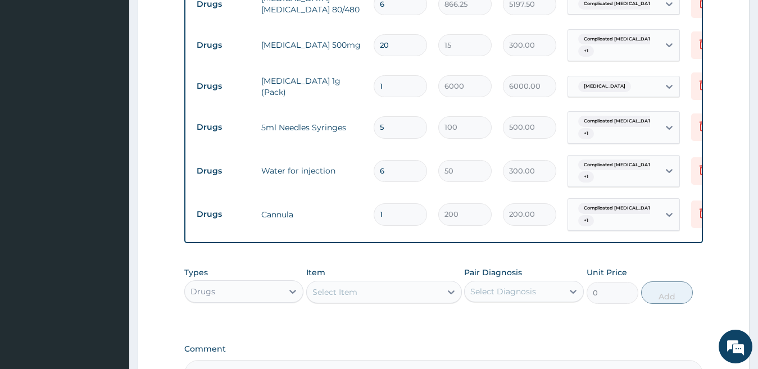
click at [342, 286] on div "Select Item" at bounding box center [334, 291] width 45 height 11
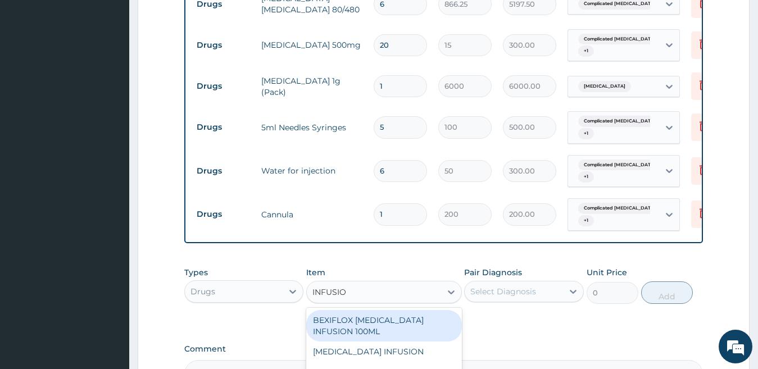
type input "INFUSION"
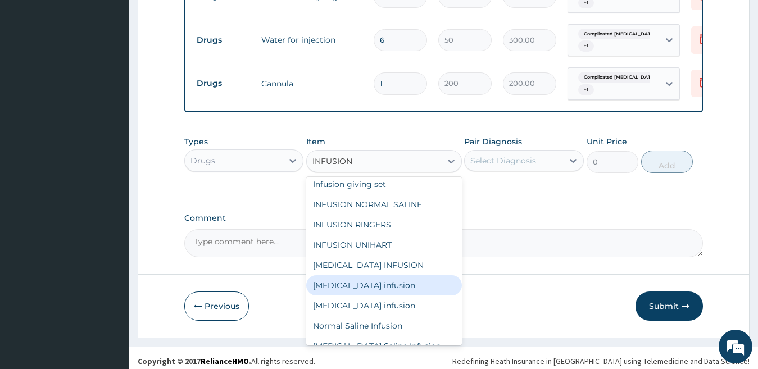
scroll to position [317, 0]
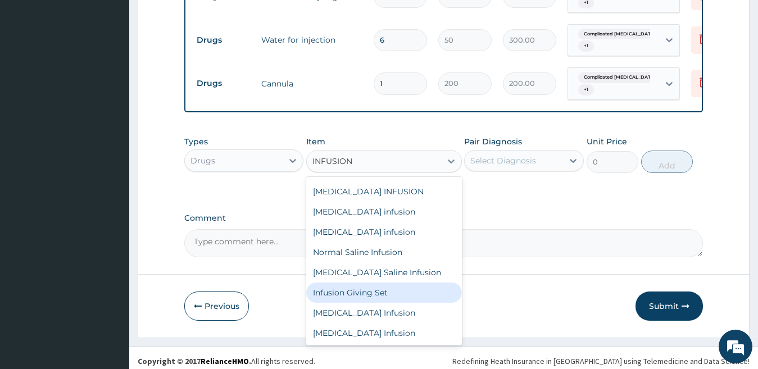
click at [376, 284] on div "Infusion Giving Set" at bounding box center [384, 293] width 156 height 20
type input "200"
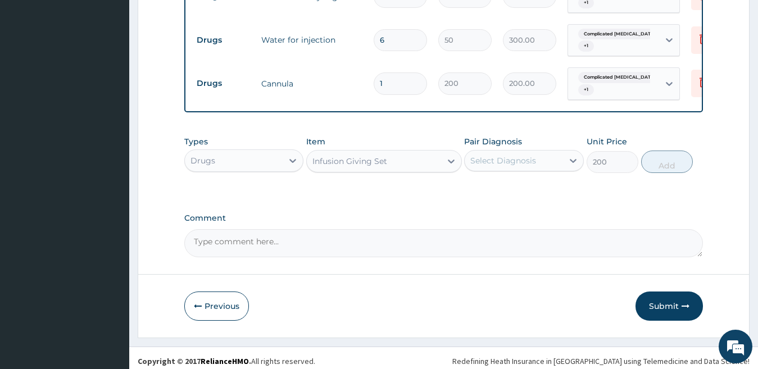
click at [520, 156] on div "Select Diagnosis" at bounding box center [503, 160] width 66 height 11
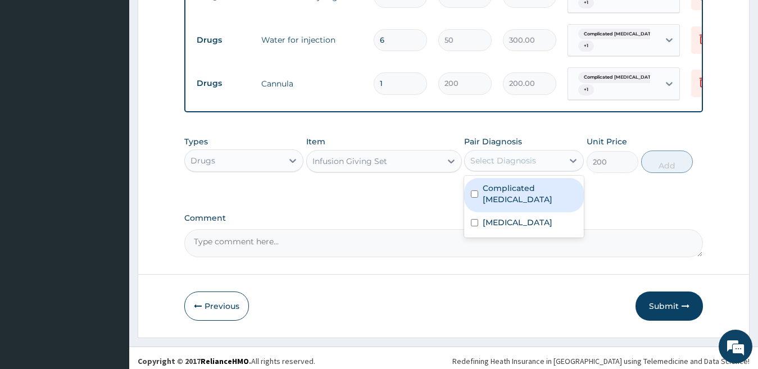
click at [518, 183] on label "Complicated malaria" at bounding box center [529, 194] width 94 height 22
checkbox input "true"
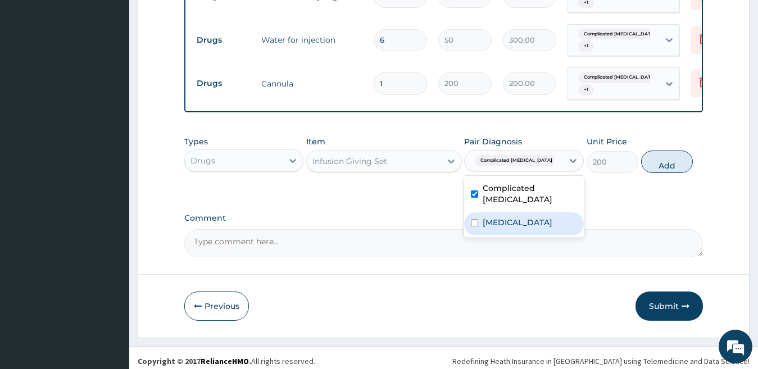
click at [499, 217] on label "Typhoid fever" at bounding box center [517, 222] width 70 height 11
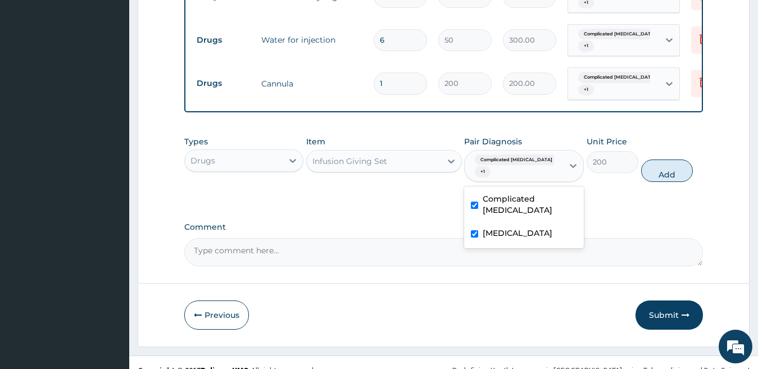
checkbox input "true"
click at [653, 161] on button "Add" at bounding box center [667, 171] width 52 height 22
type input "0"
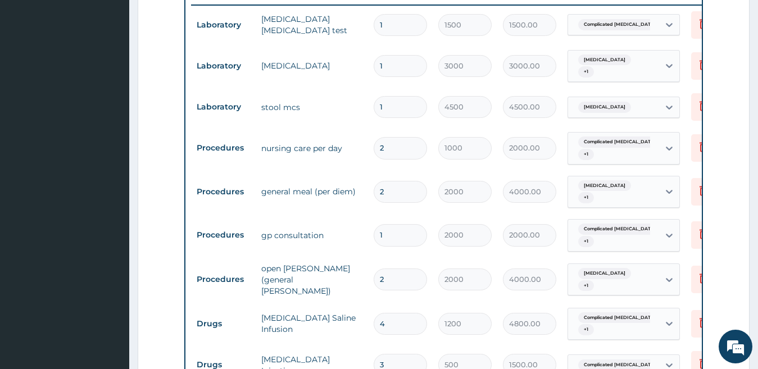
scroll to position [391, 0]
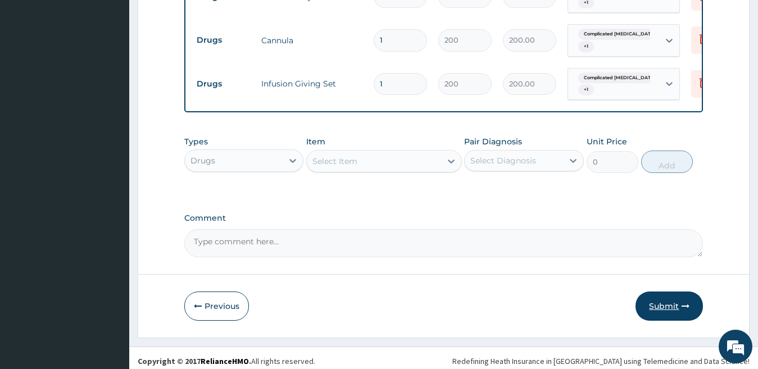
click at [663, 304] on button "Submit" at bounding box center [668, 306] width 67 height 29
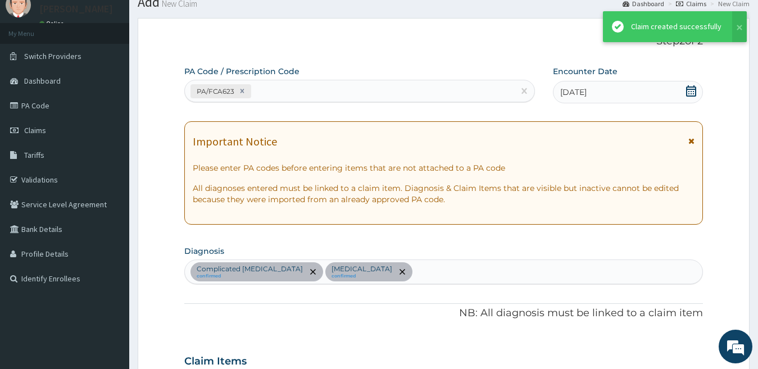
scroll to position [1099, 0]
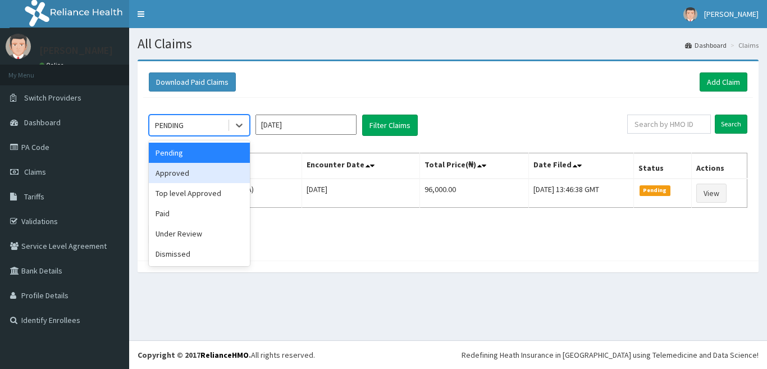
click at [215, 166] on div "Approved" at bounding box center [199, 173] width 101 height 20
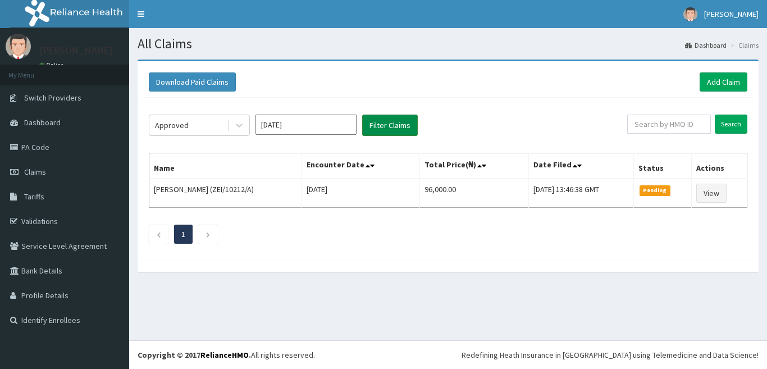
click at [373, 131] on button "Filter Claims" at bounding box center [390, 125] width 56 height 21
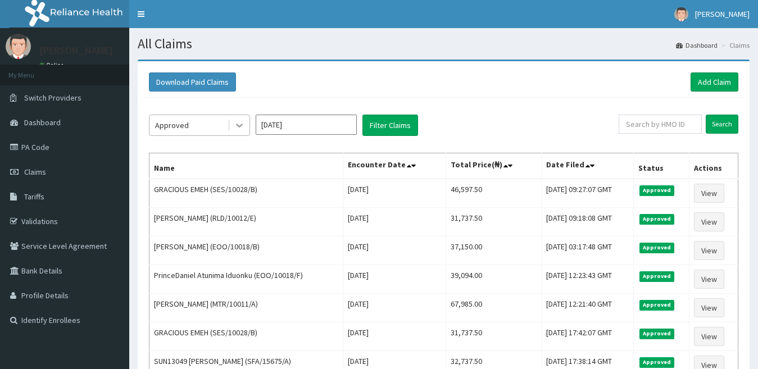
click at [239, 128] on icon at bounding box center [239, 125] width 11 height 11
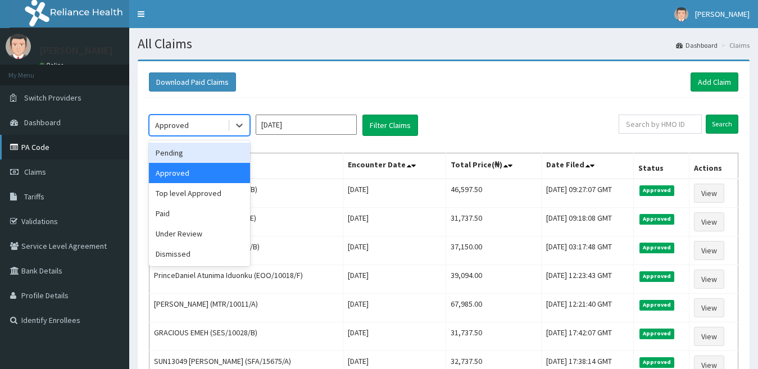
click at [47, 142] on link "PA Code" at bounding box center [64, 147] width 129 height 25
